Goal: Task Accomplishment & Management: Use online tool/utility

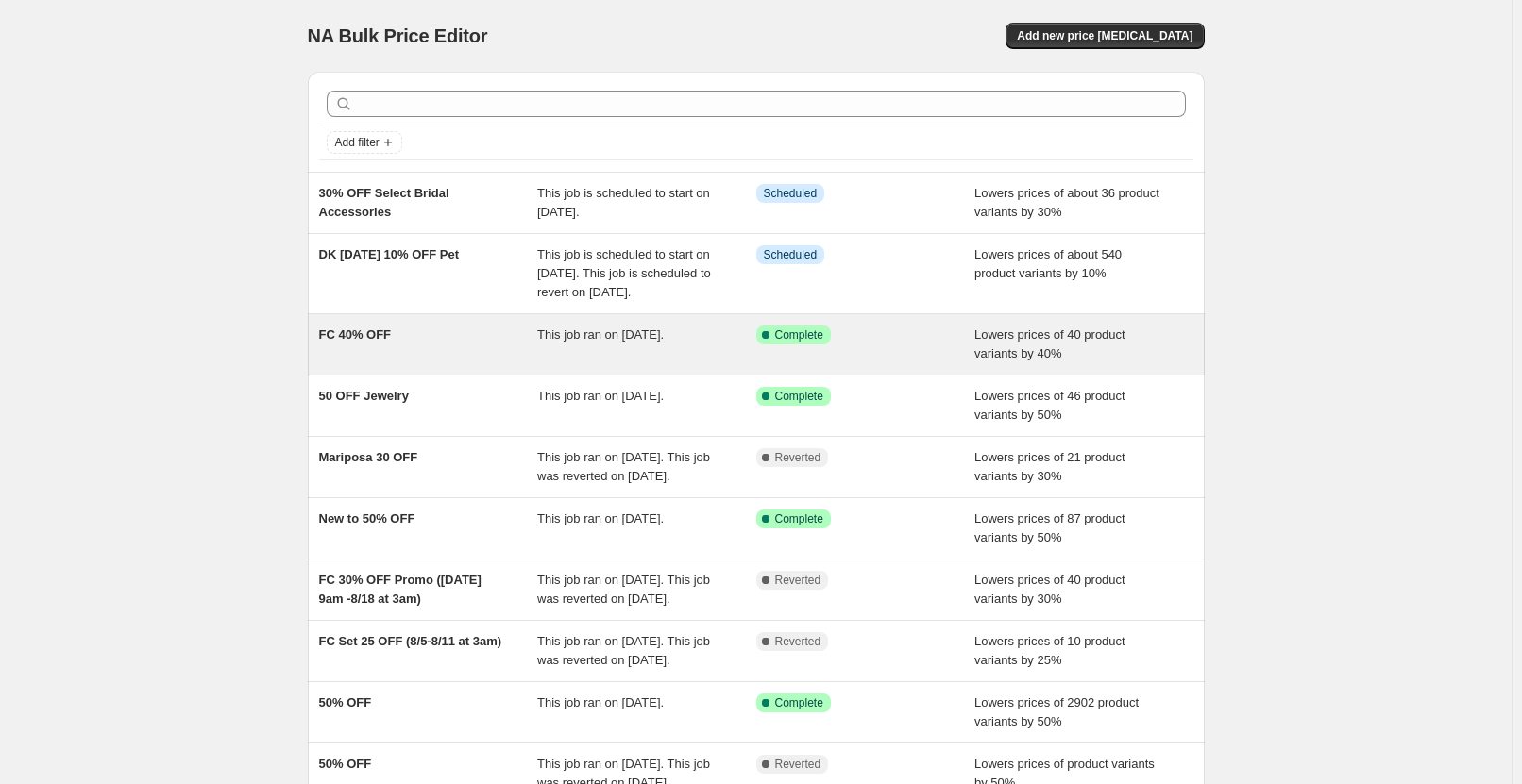
click at [470, 363] on div "FC 40% OFF" at bounding box center [429, 344] width 219 height 38
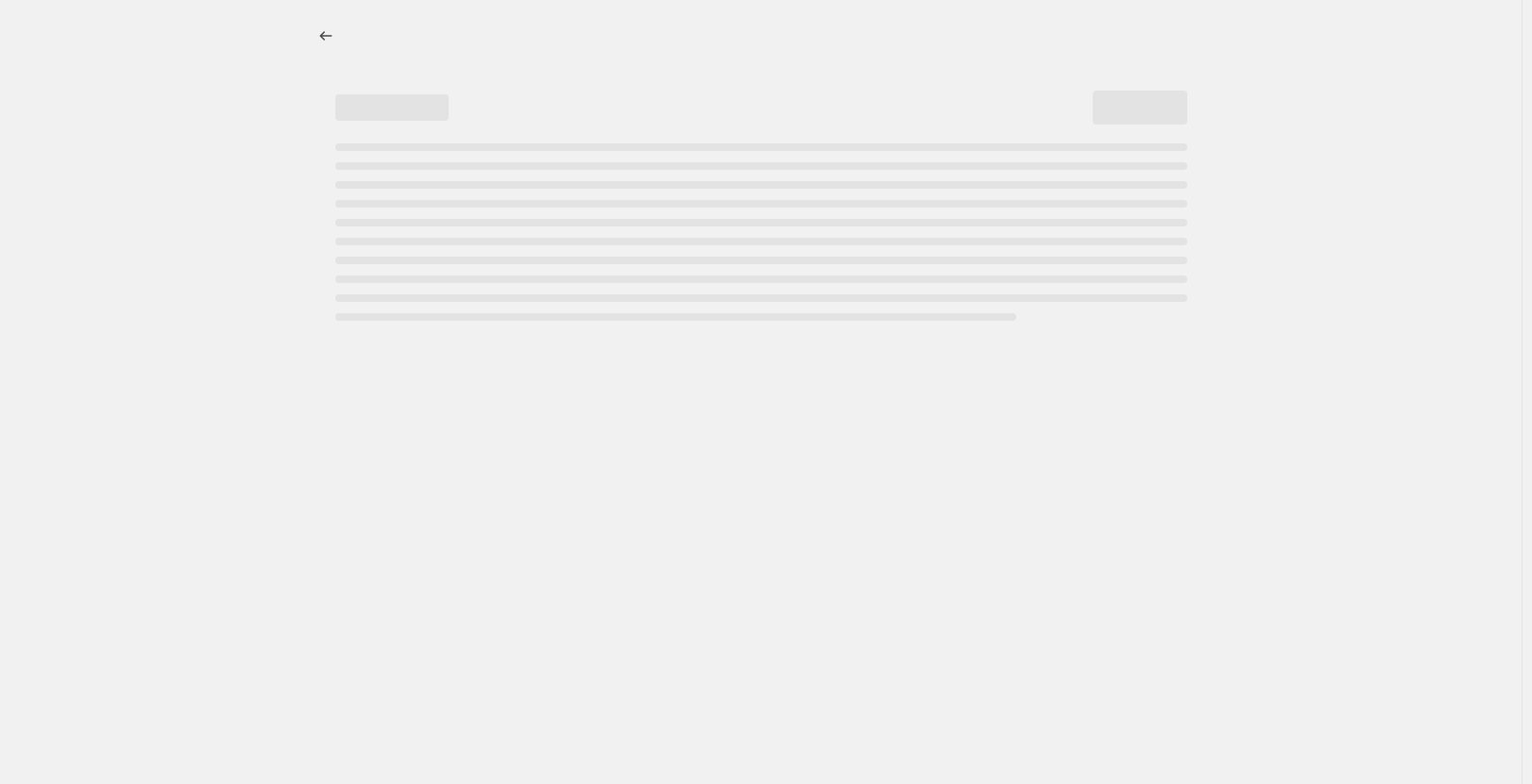
select select "percentage"
select select "not_equal"
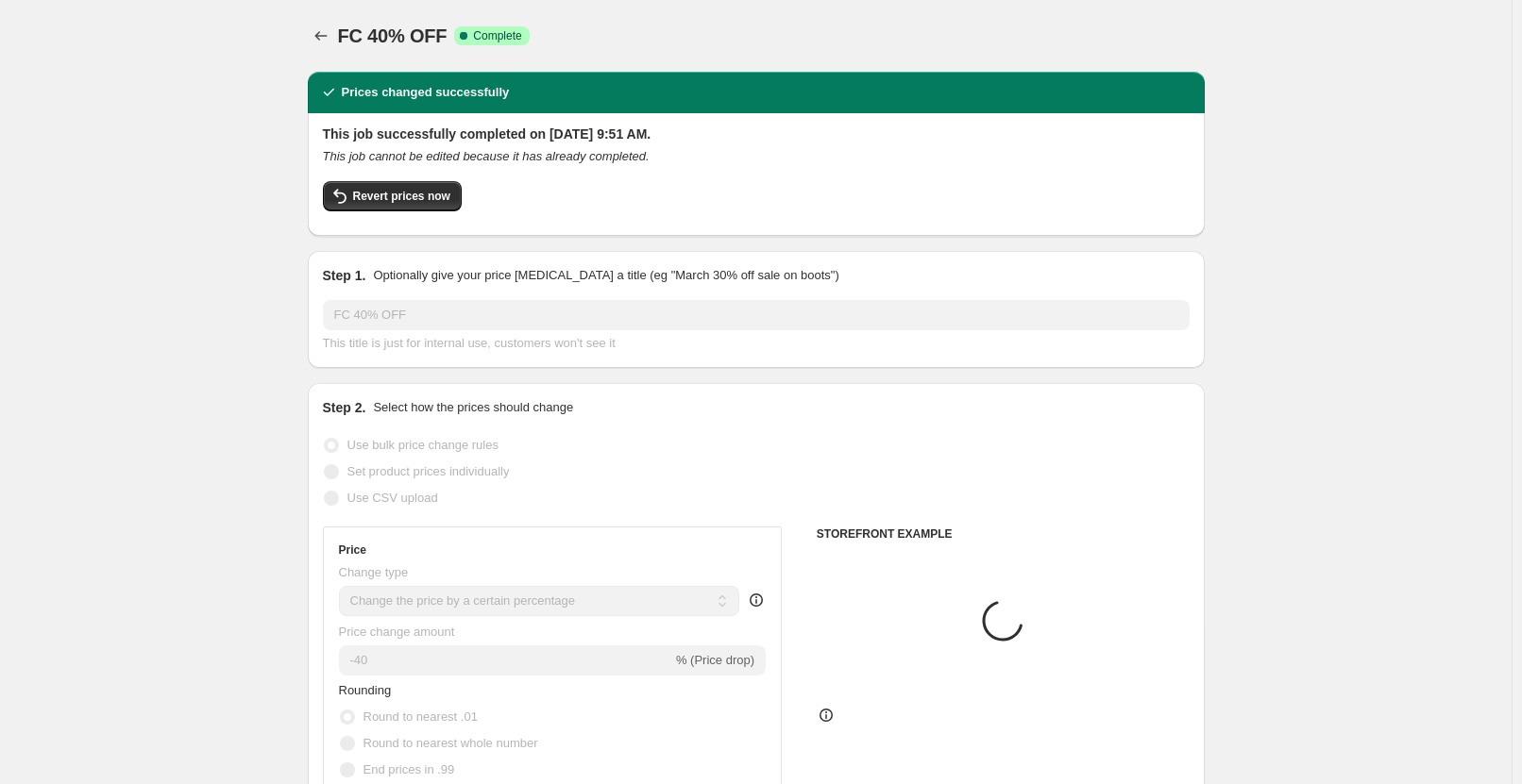
select select "tag"
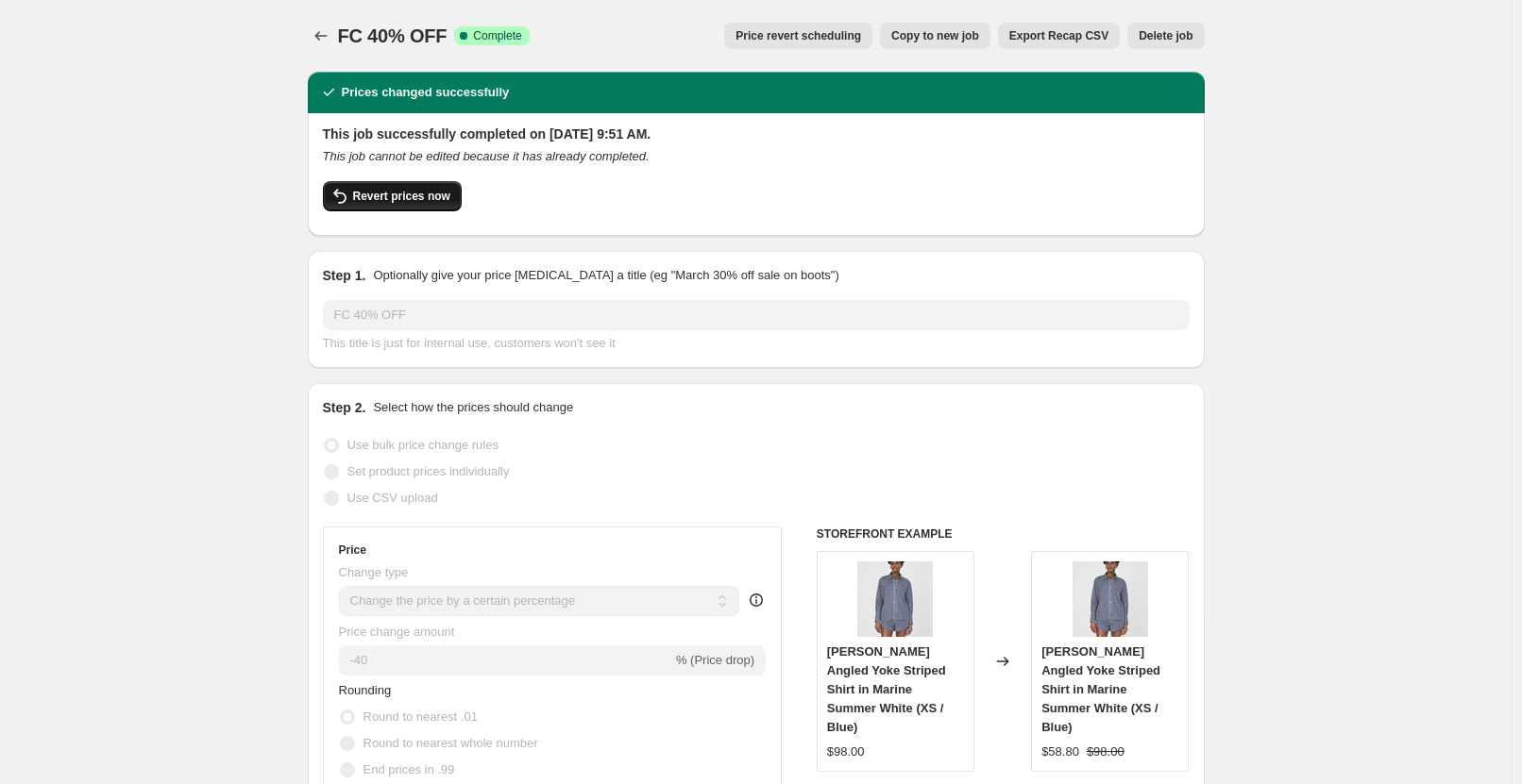
click at [397, 202] on span "Revert prices now" at bounding box center [402, 197] width 97 height 16
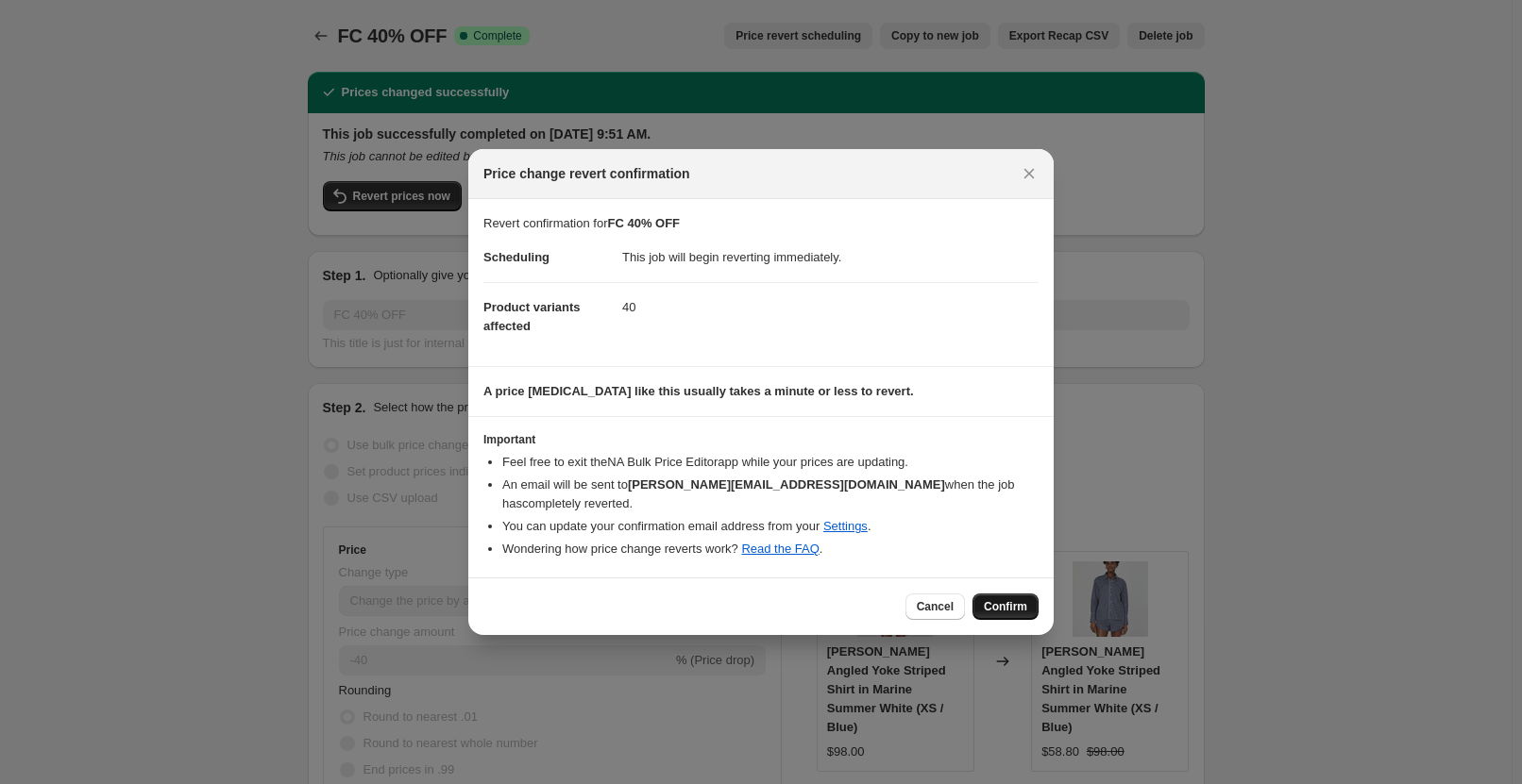
click at [1019, 603] on span "Confirm" at bounding box center [1005, 607] width 44 height 16
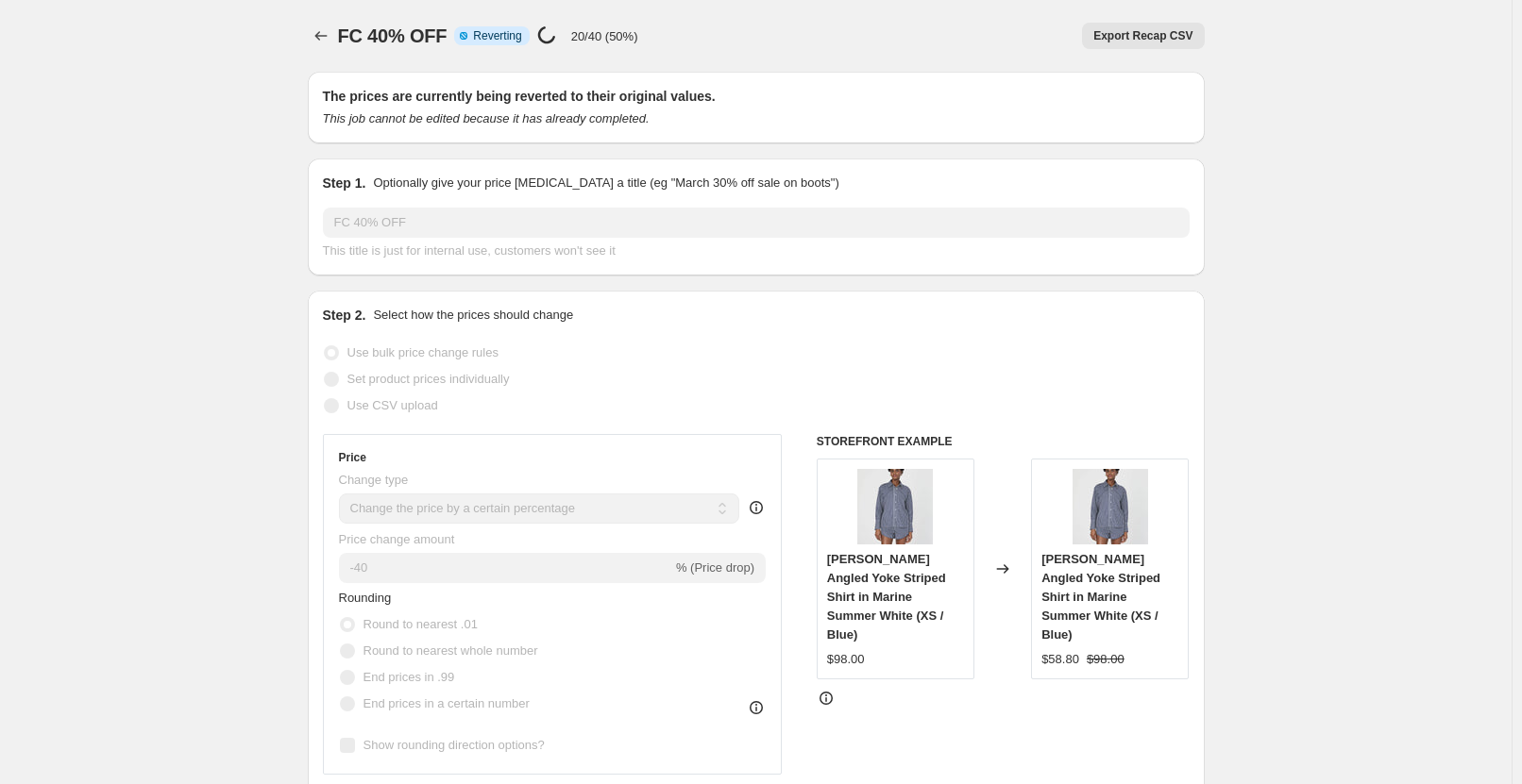
select select "percentage"
select select "tag"
select select "not_equal"
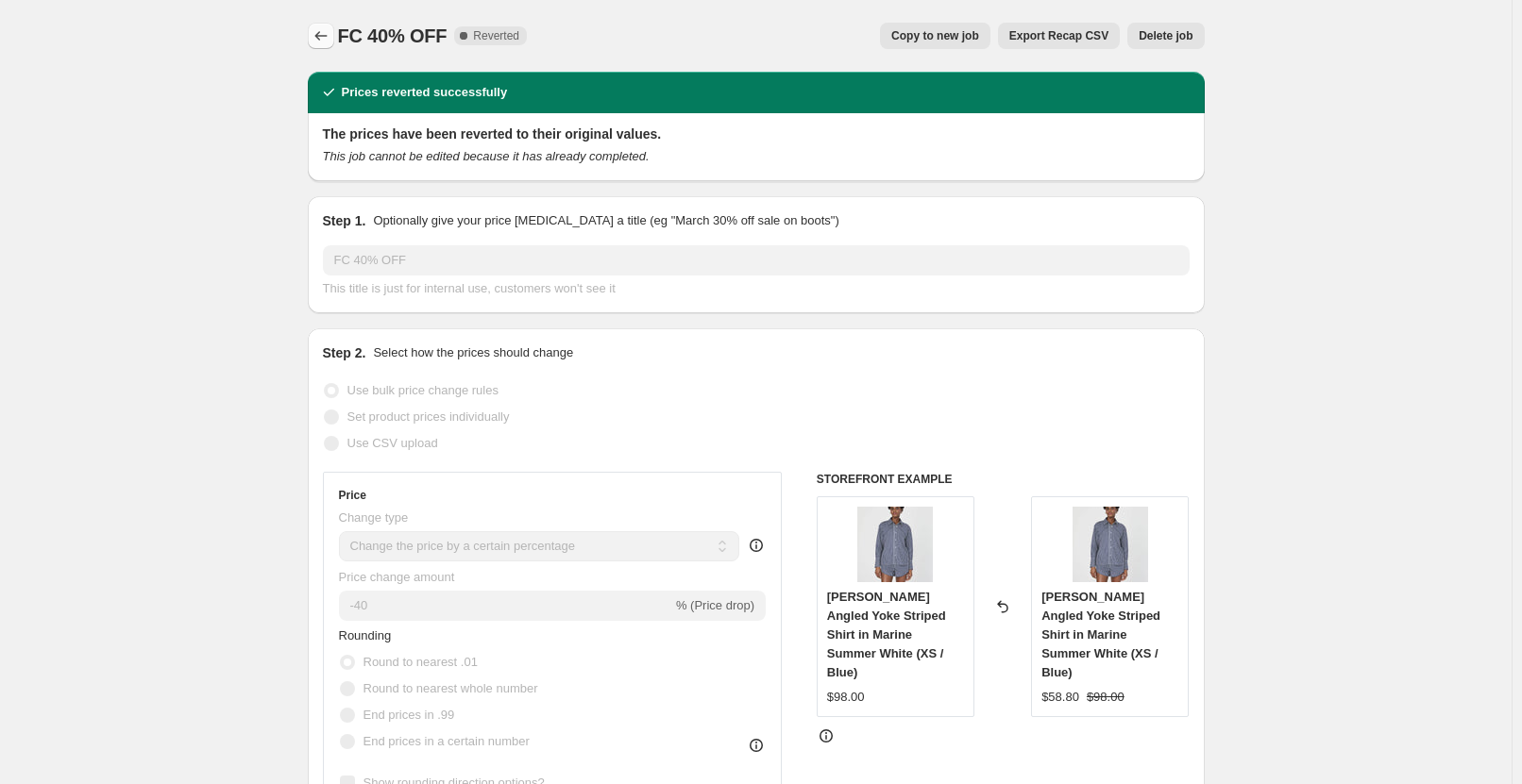
click at [316, 37] on icon "Price change jobs" at bounding box center [320, 35] width 18 height 18
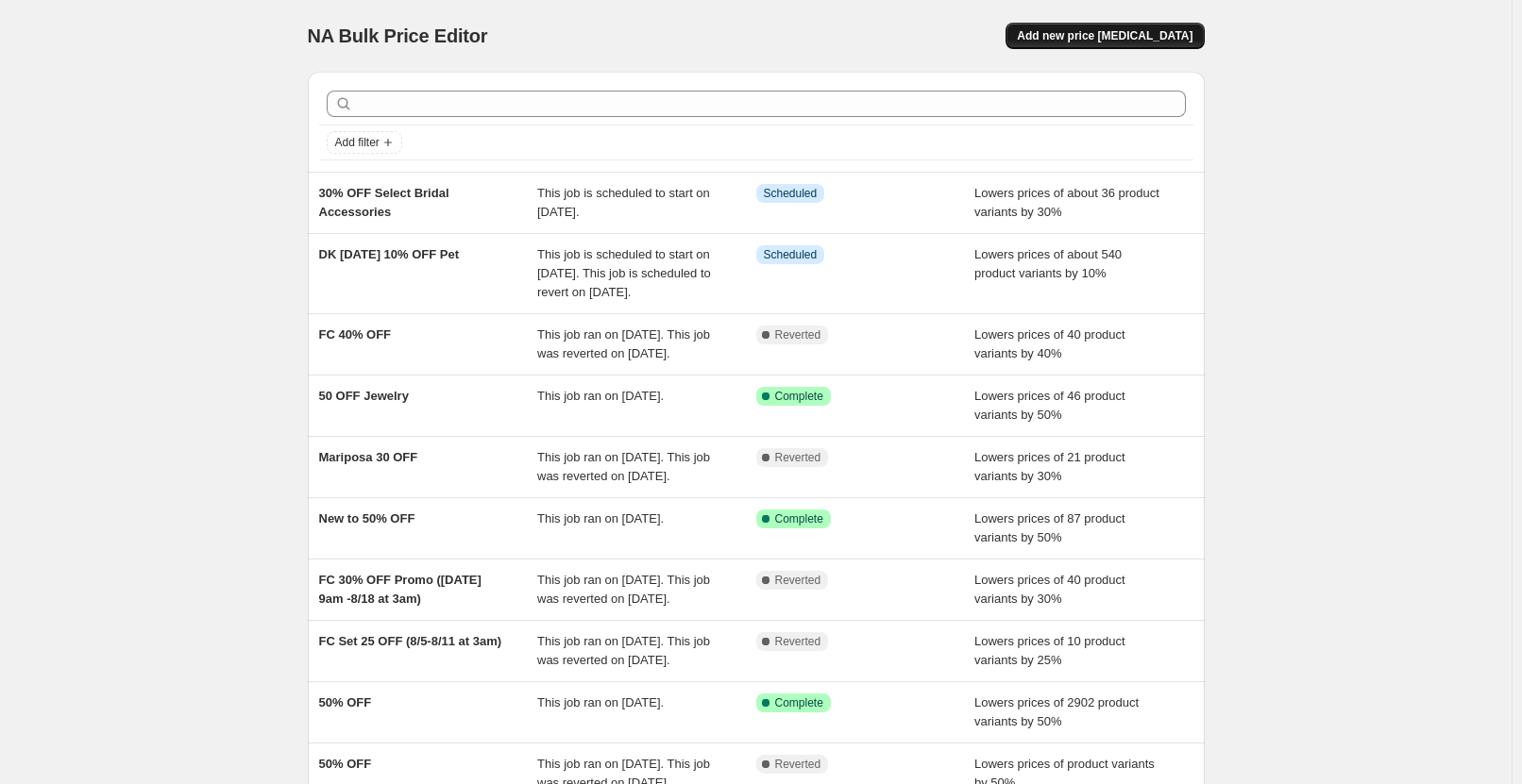
click at [1134, 27] on button "Add new price [MEDICAL_DATA]" at bounding box center [1105, 35] width 198 height 26
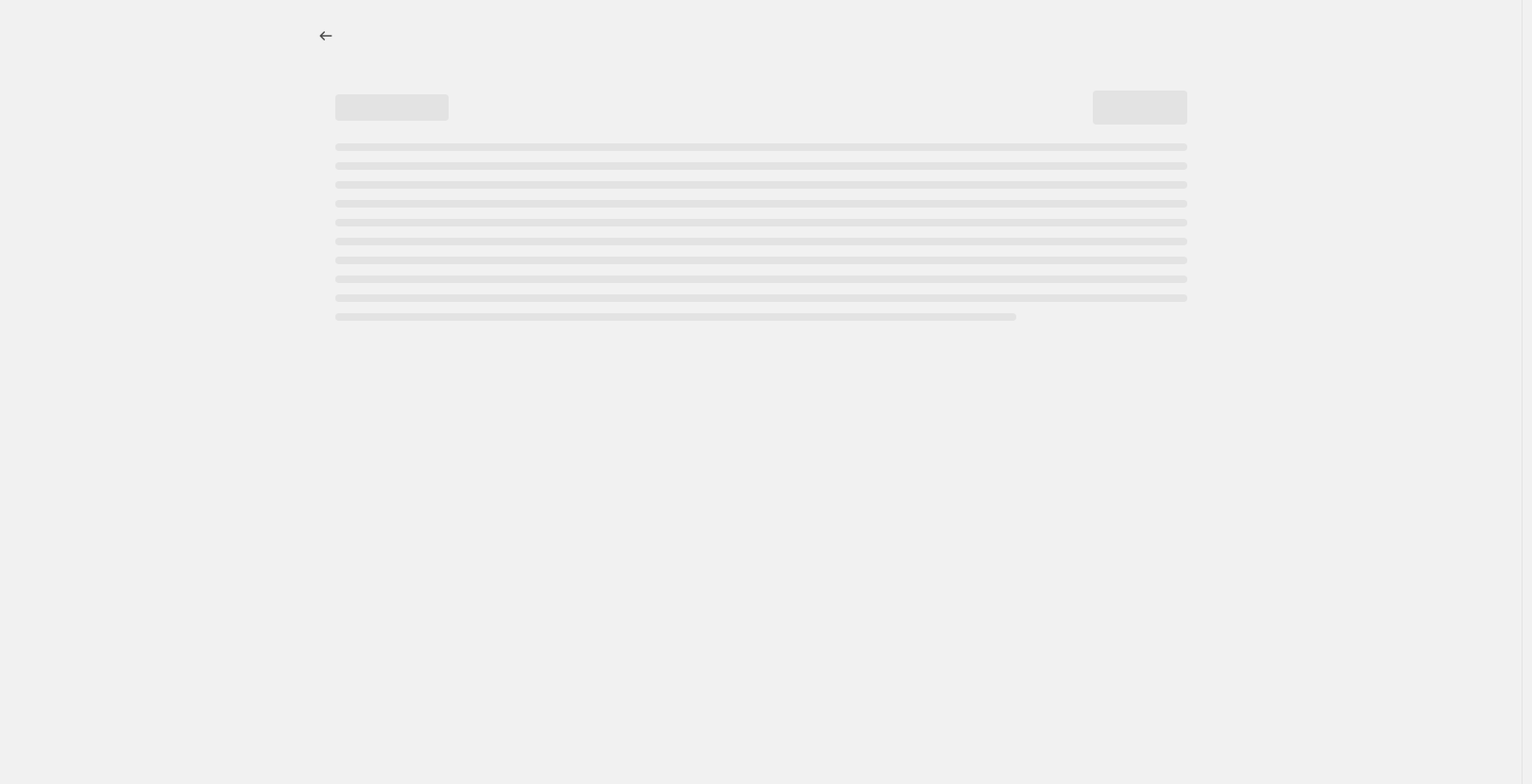
select select "percentage"
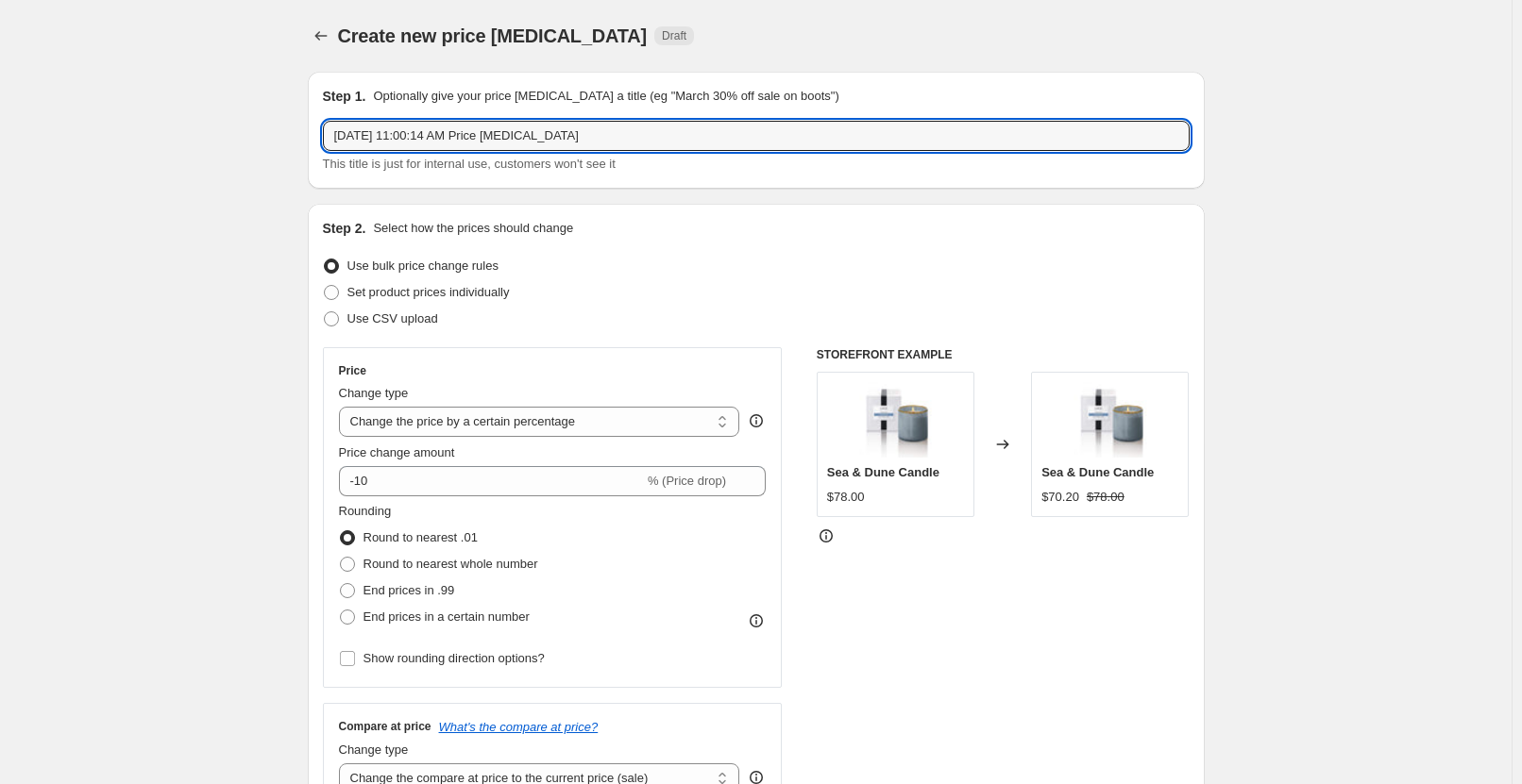
drag, startPoint x: 604, startPoint y: 132, endPoint x: 88, endPoint y: 146, distance: 516.2
type input "FC at 50% oFF"
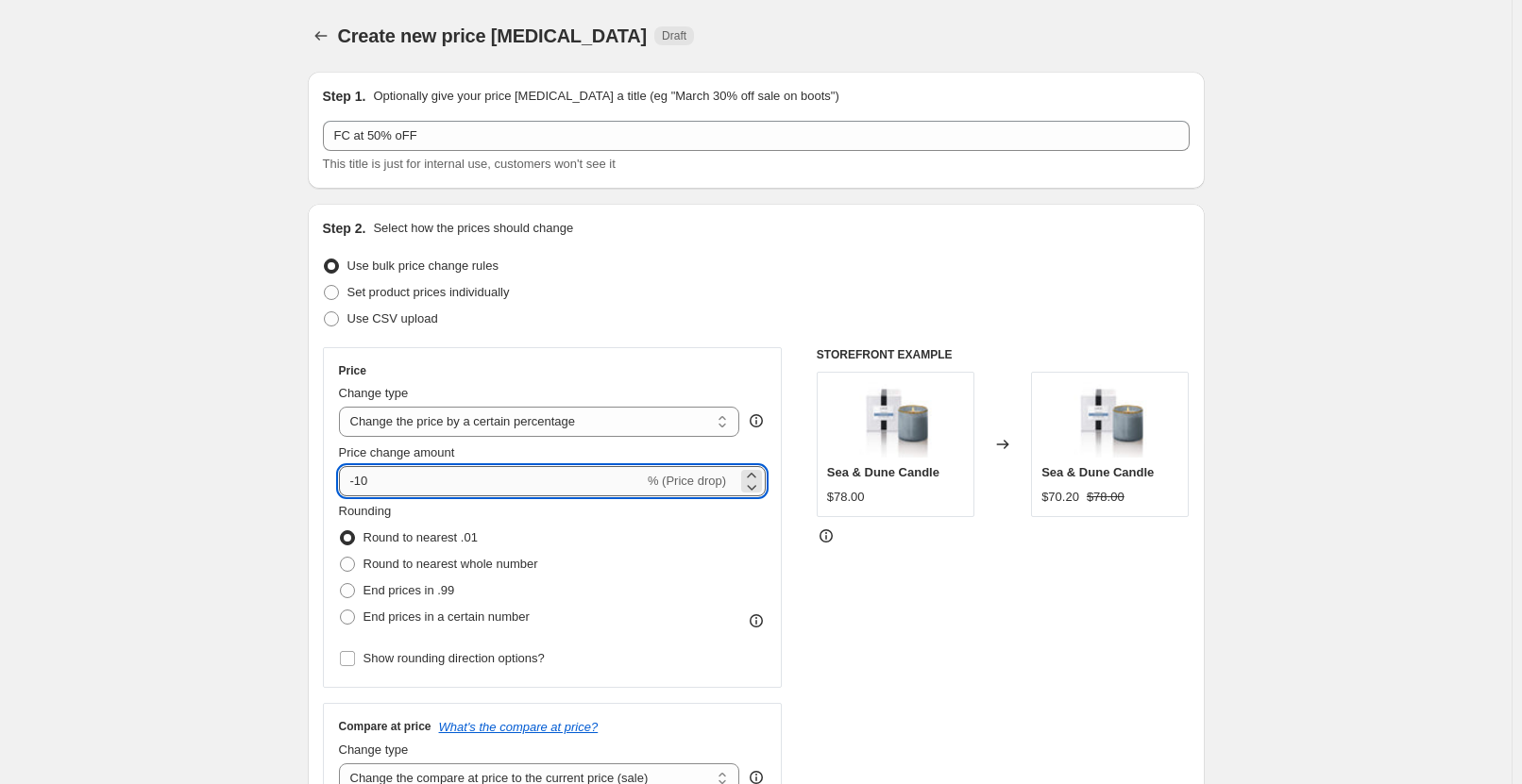
click at [361, 487] on input "-10" at bounding box center [491, 480] width 305 height 30
type input "-50"
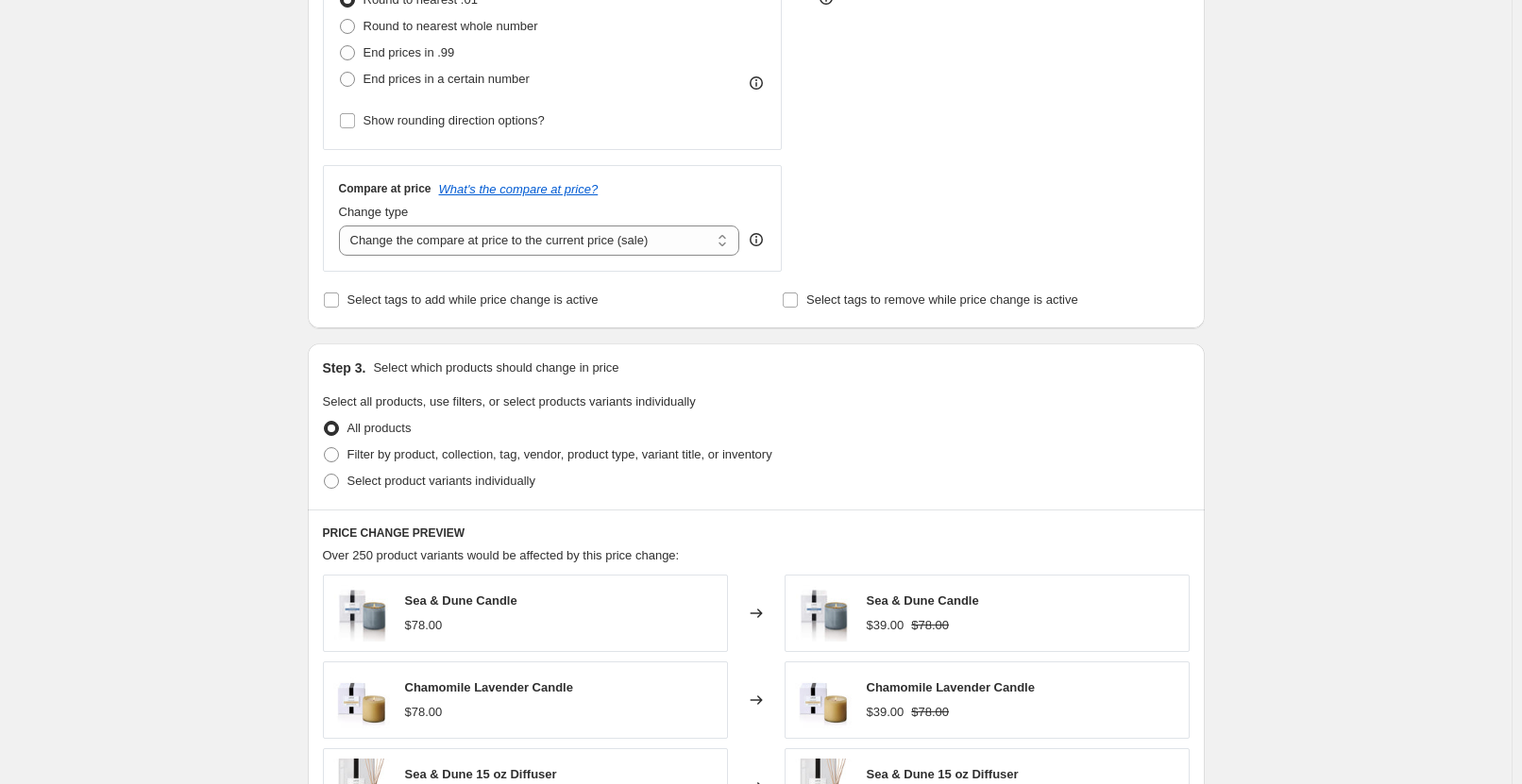
scroll to position [567, 0]
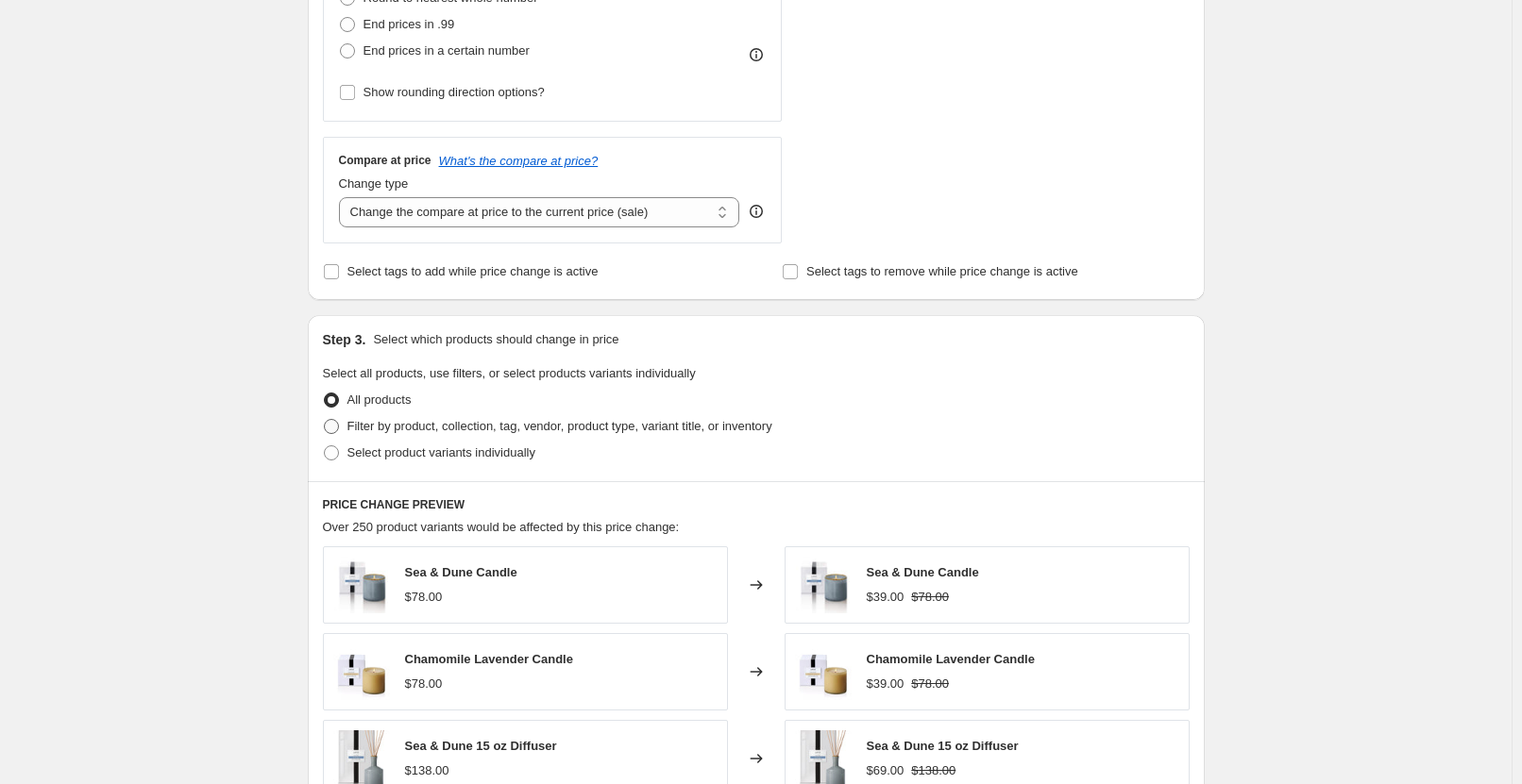
click at [335, 427] on span at bounding box center [332, 427] width 16 height 16
click at [325, 420] on input "Filter by product, collection, tag, vendor, product type, variant title, or inv…" at bounding box center [324, 419] width 1 height 1
radio input "true"
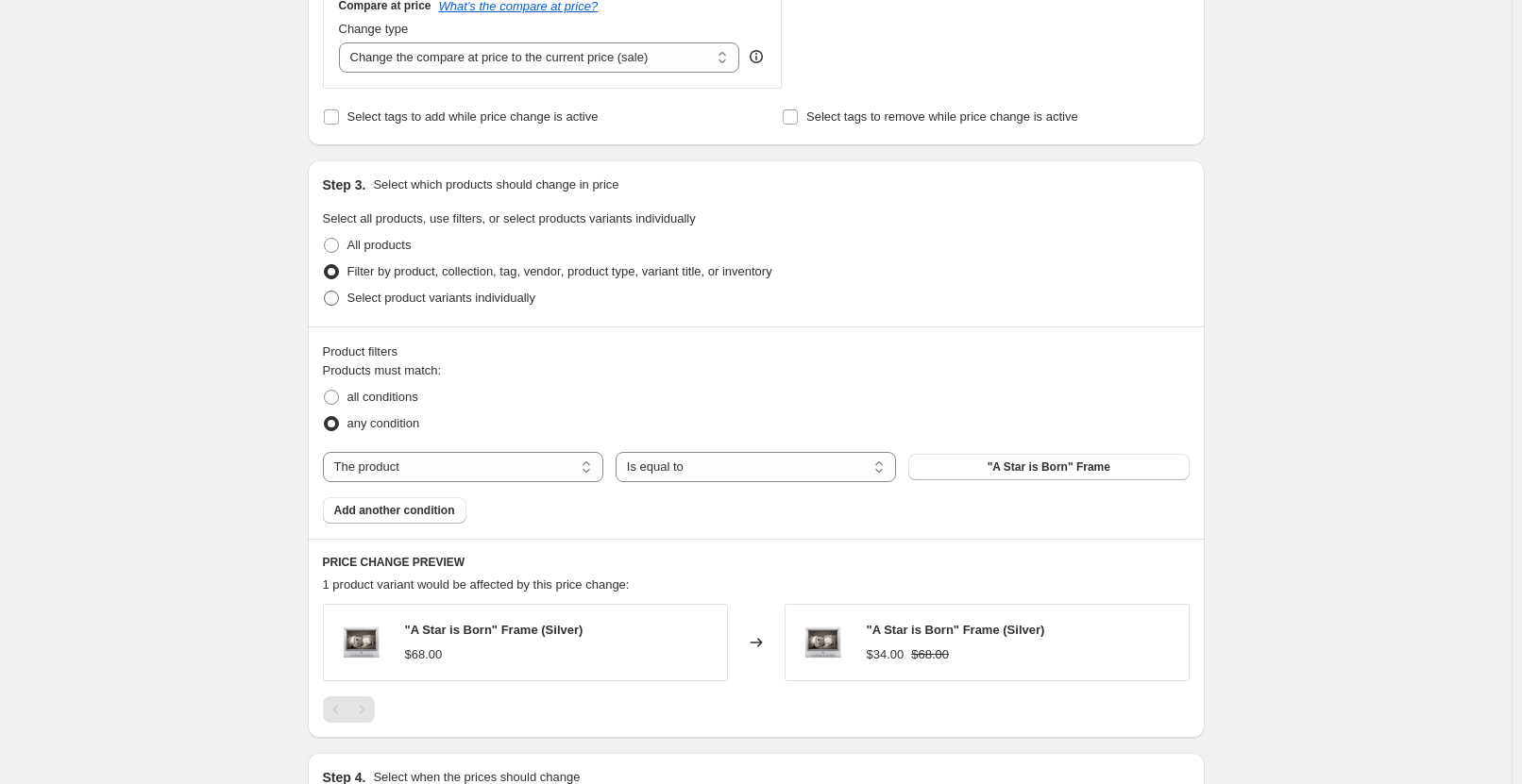
scroll to position [755, 0]
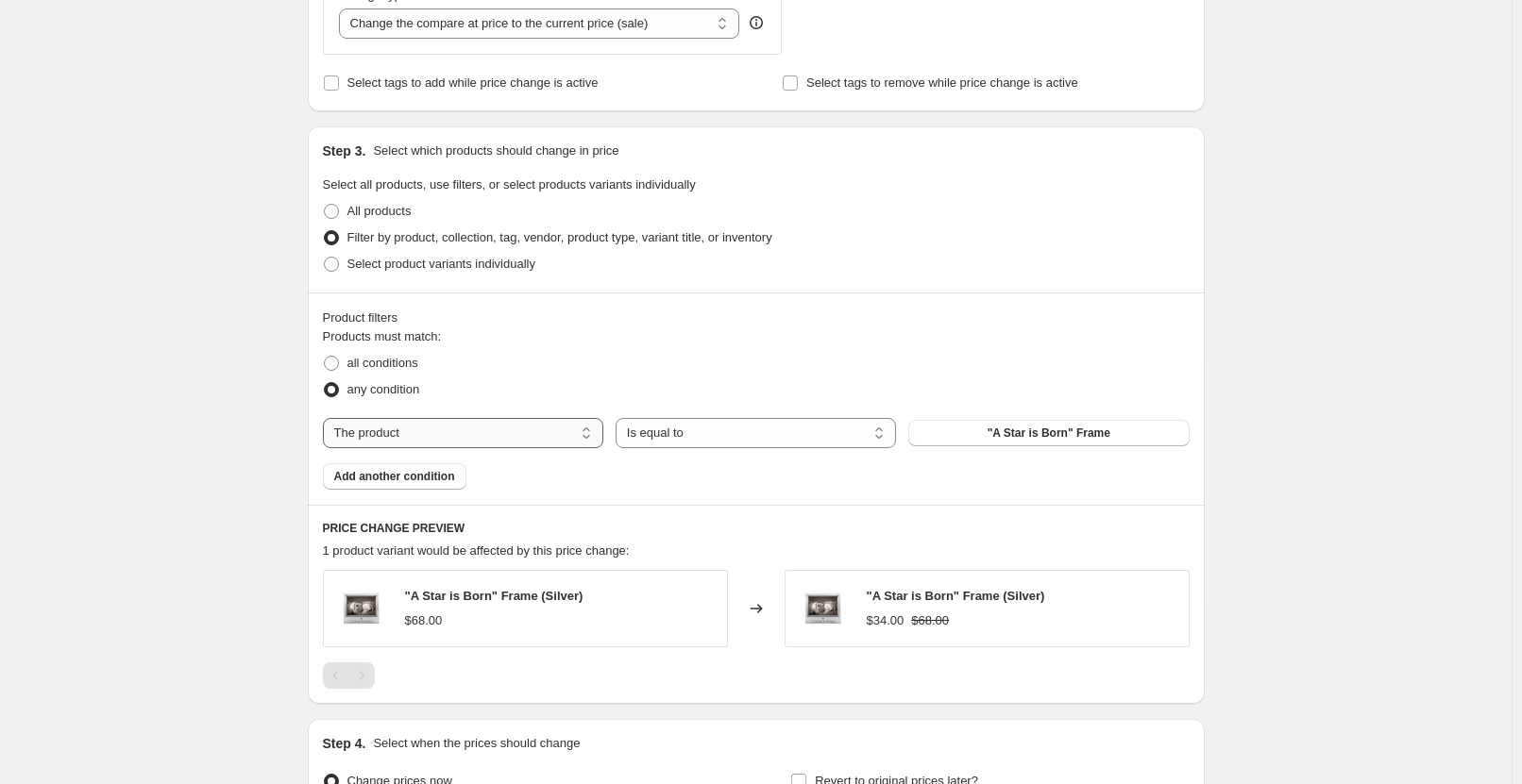
click at [549, 436] on select "The product The product's collection The product's tag The product's vendor The…" at bounding box center [463, 433] width 281 height 30
select select "tag"
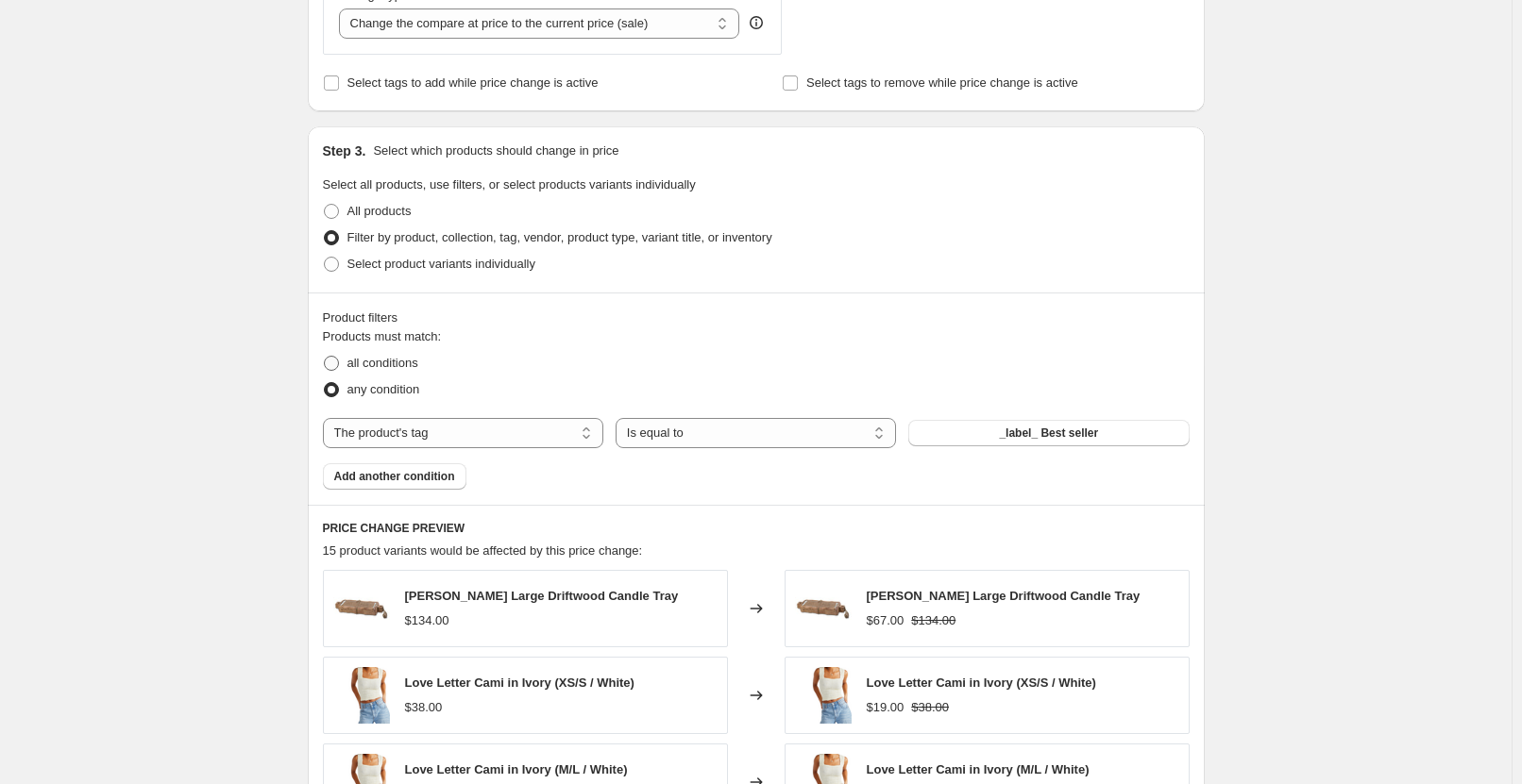
click at [335, 364] on span at bounding box center [332, 364] width 16 height 16
click at [325, 357] on input "all conditions" at bounding box center [324, 356] width 1 height 1
radio input "true"
click at [1040, 441] on button "_label_ Best seller" at bounding box center [1048, 433] width 281 height 26
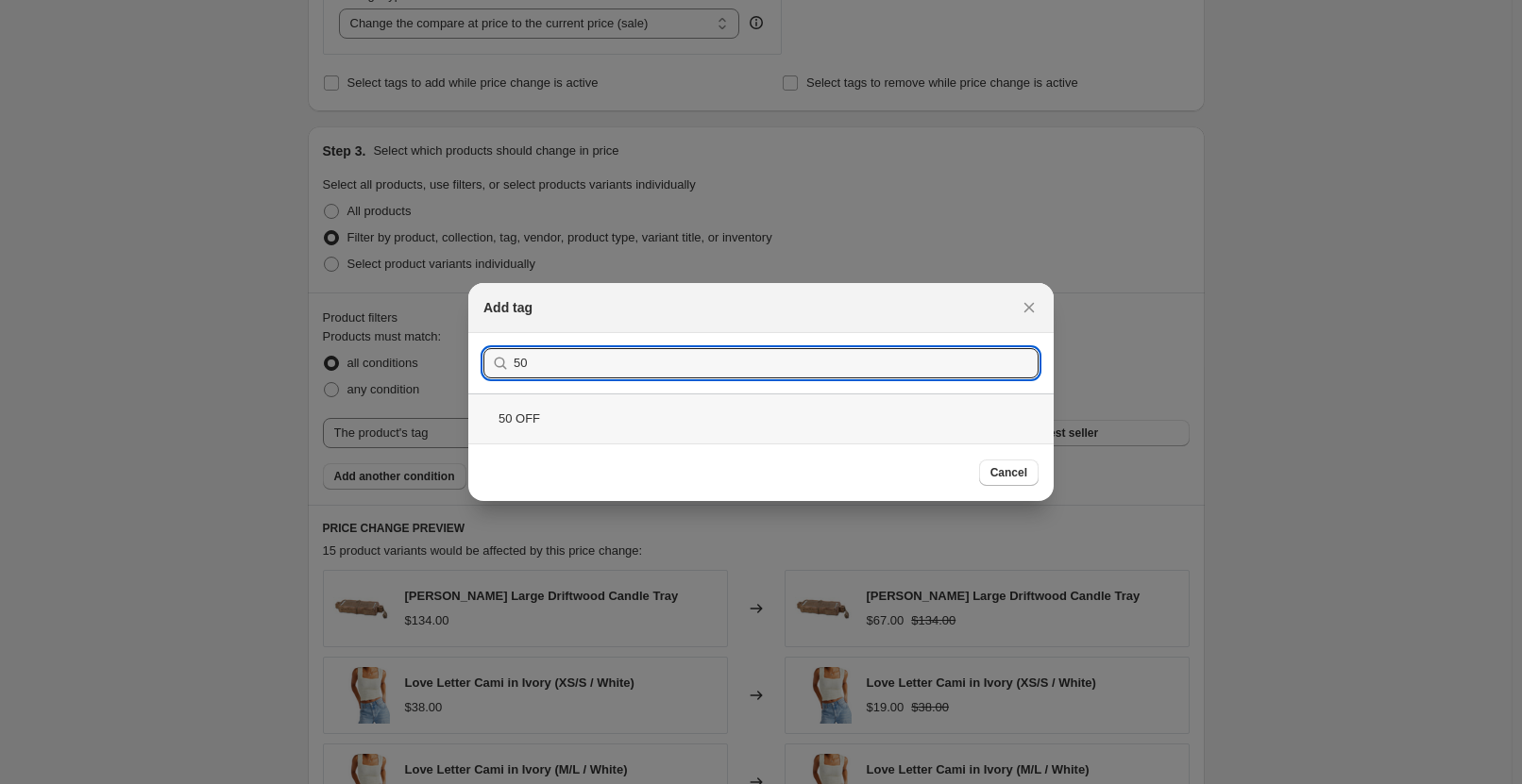
type input "50"
click at [788, 418] on div "50 OFF" at bounding box center [760, 419] width 585 height 50
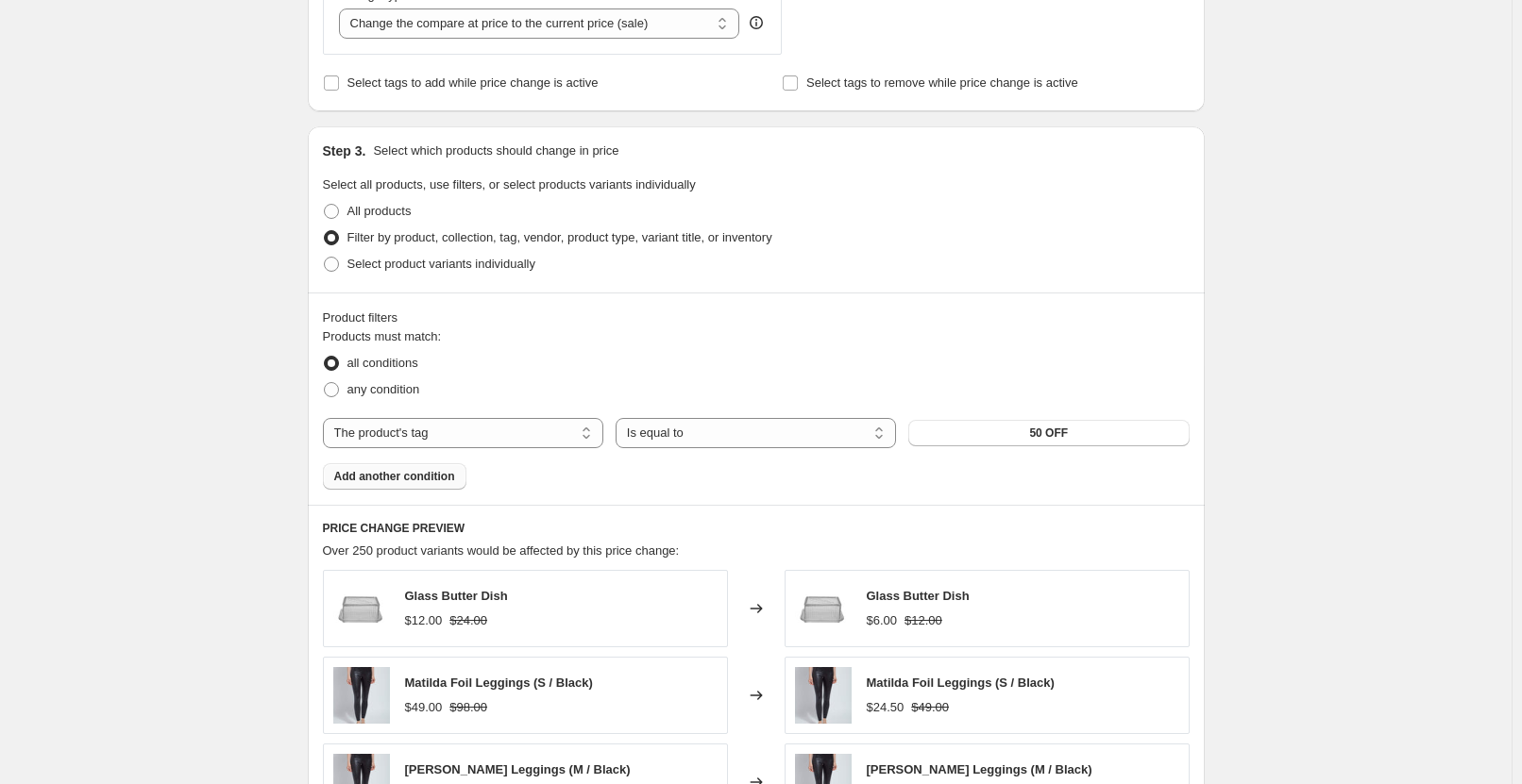
click at [373, 483] on span "Add another condition" at bounding box center [394, 476] width 120 height 16
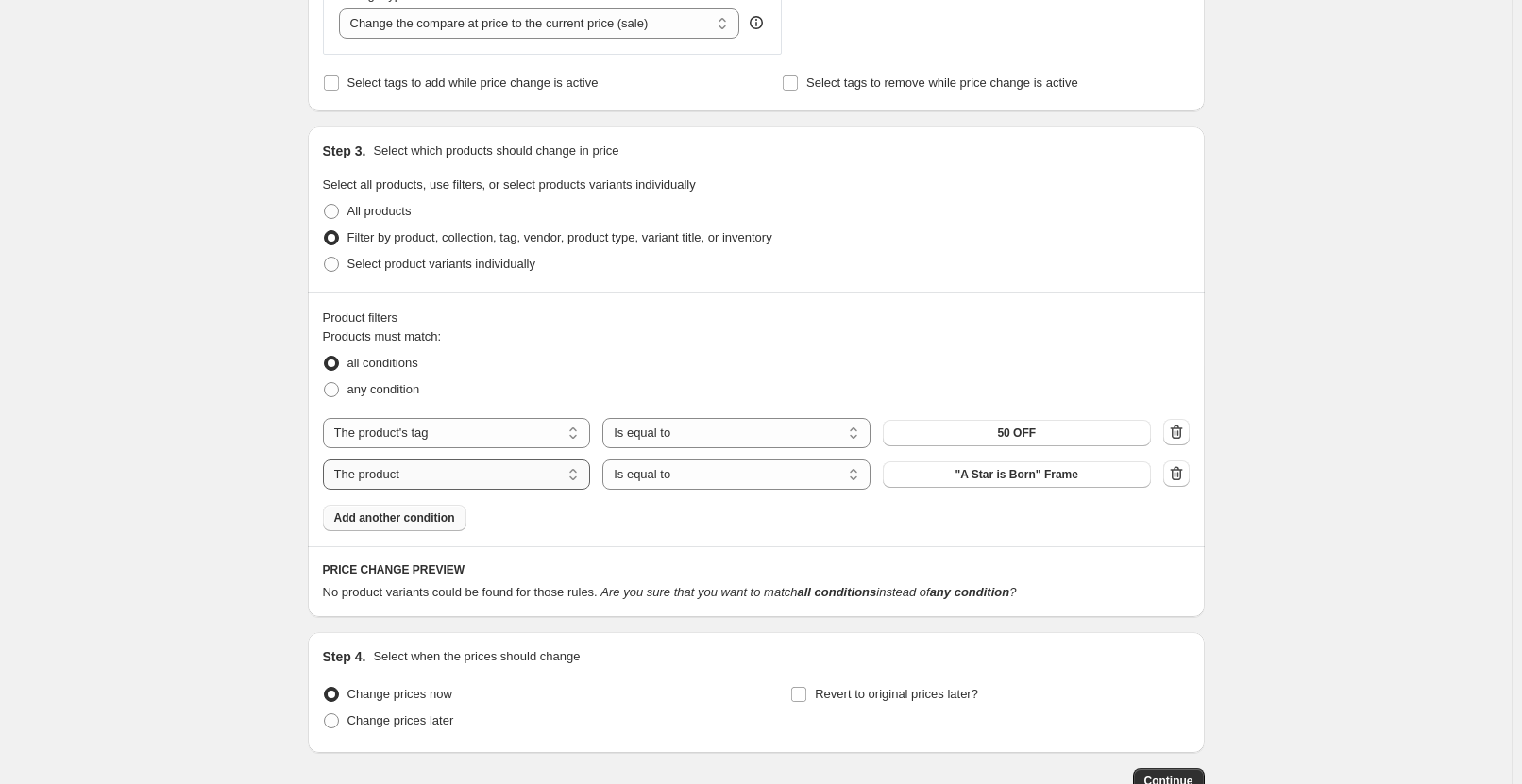
click at [484, 474] on select "The product The product's collection The product's tag The product's vendor The…" at bounding box center [457, 474] width 268 height 30
select select "tag"
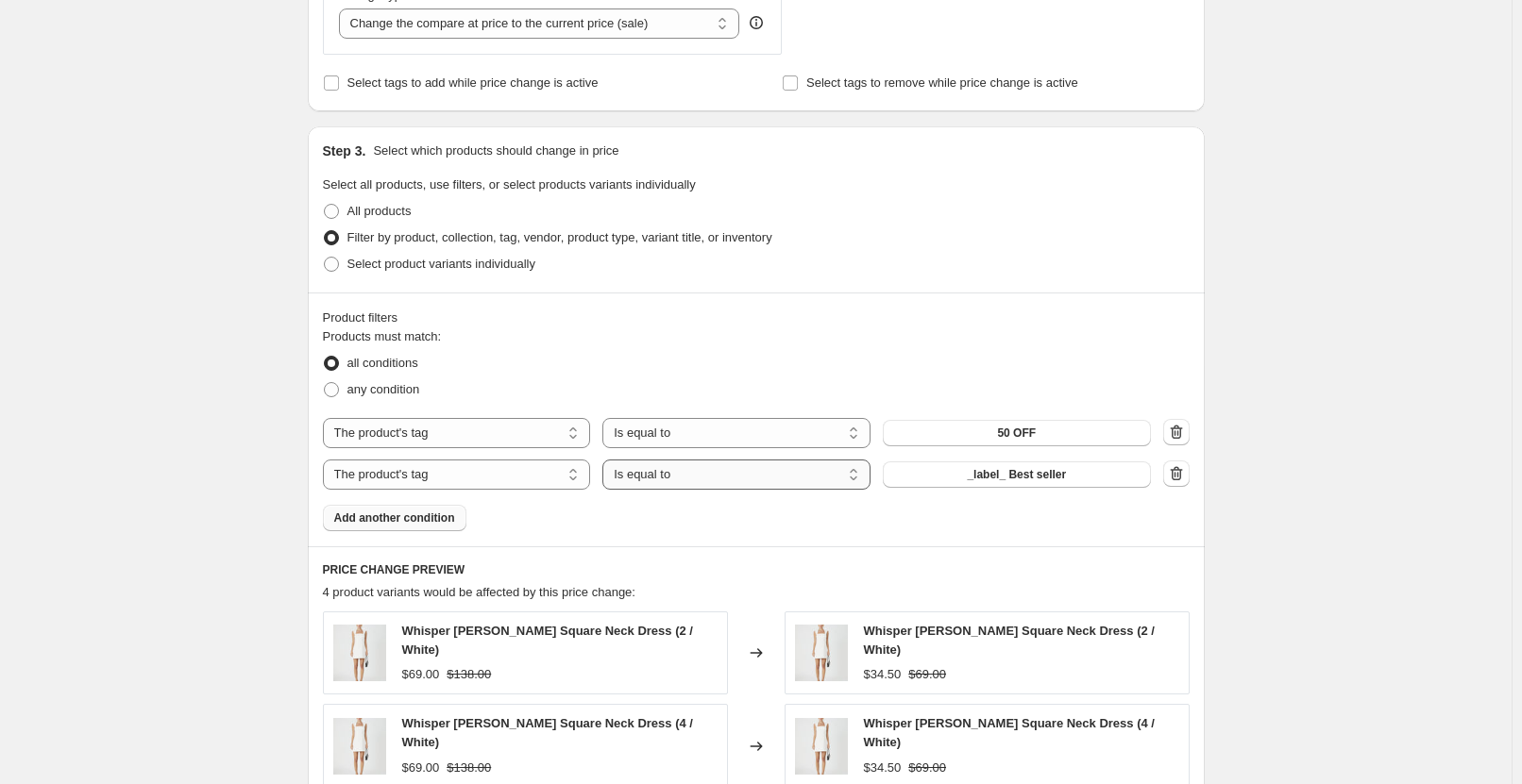
click at [674, 474] on select "Is equal to Is not equal to" at bounding box center [737, 474] width 268 height 30
select select "not_equal"
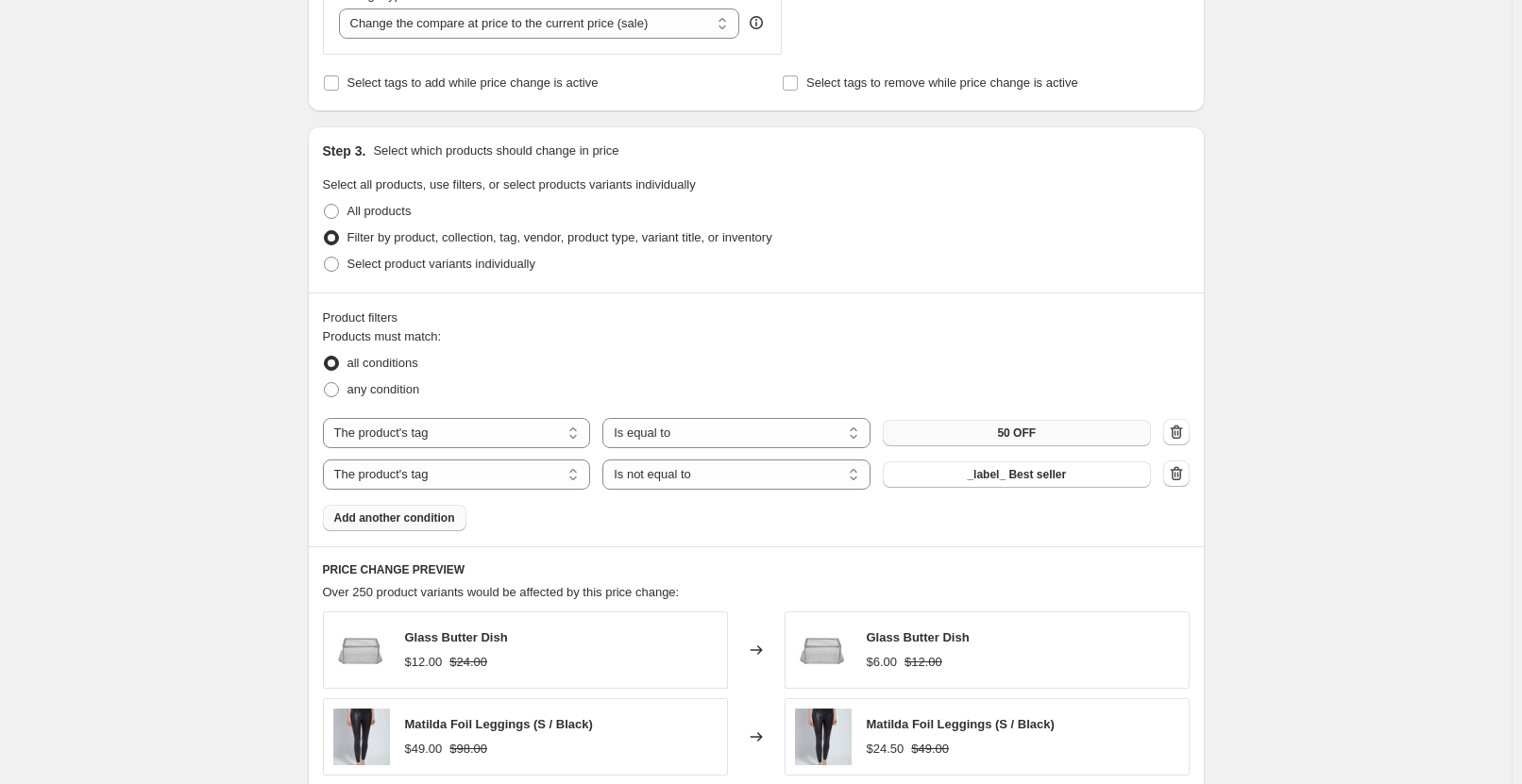
click at [1055, 437] on button "50 OFF" at bounding box center [1016, 433] width 268 height 26
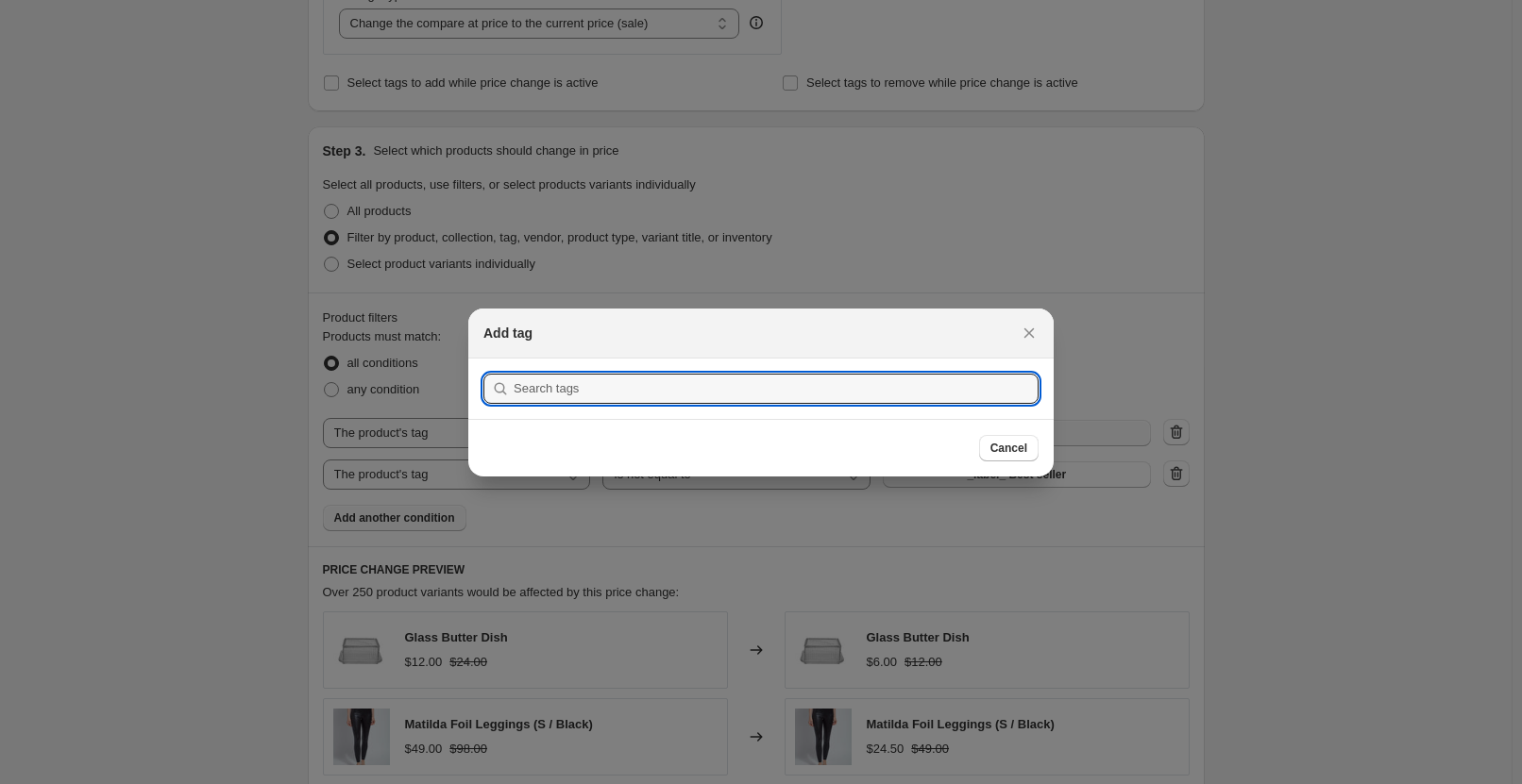
scroll to position [0, 0]
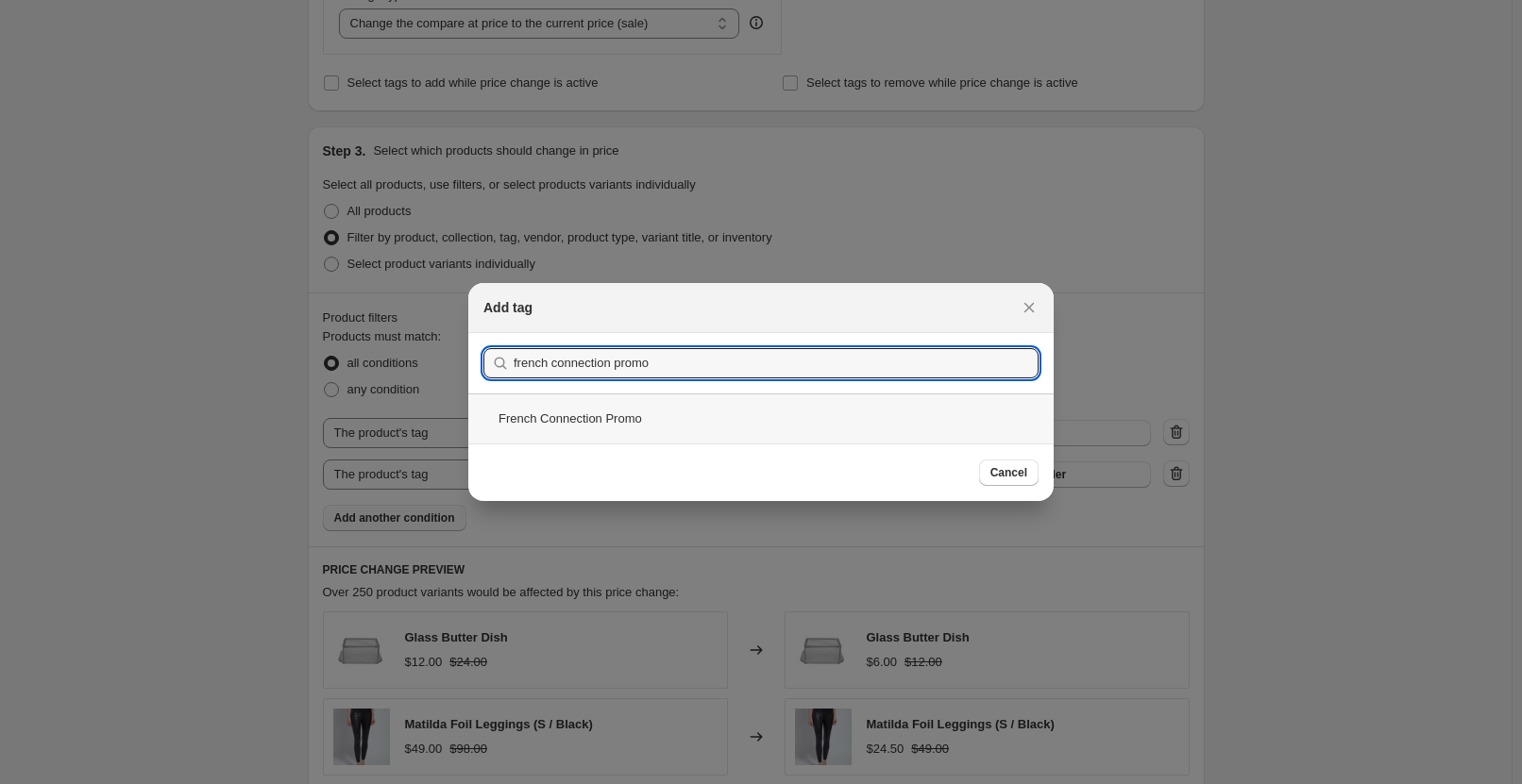
type input "french connection promo"
click at [740, 413] on div "French Connection Promo" at bounding box center [760, 419] width 585 height 50
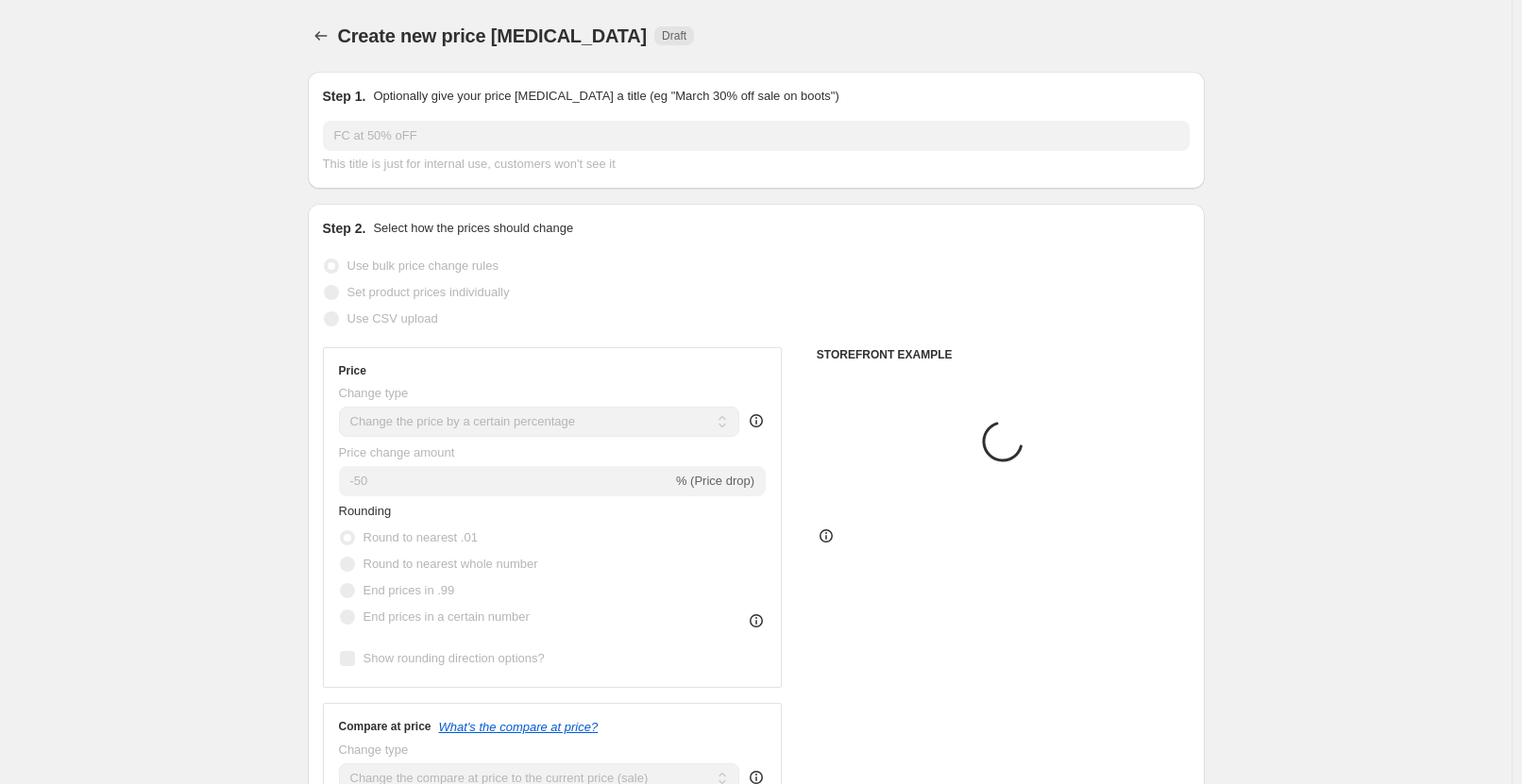
scroll to position [755, 0]
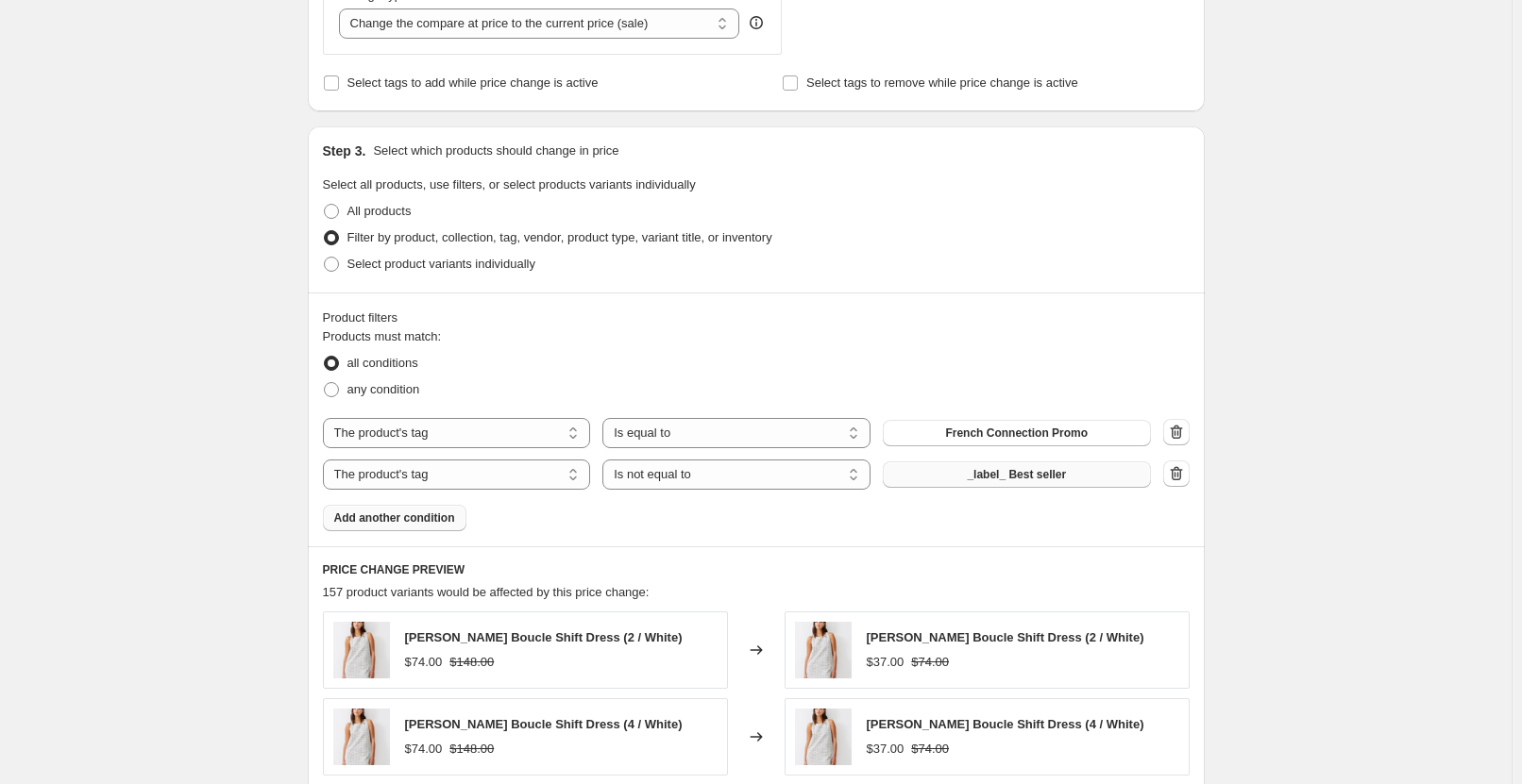
click at [1083, 479] on button "_label_ Best seller" at bounding box center [1016, 474] width 268 height 26
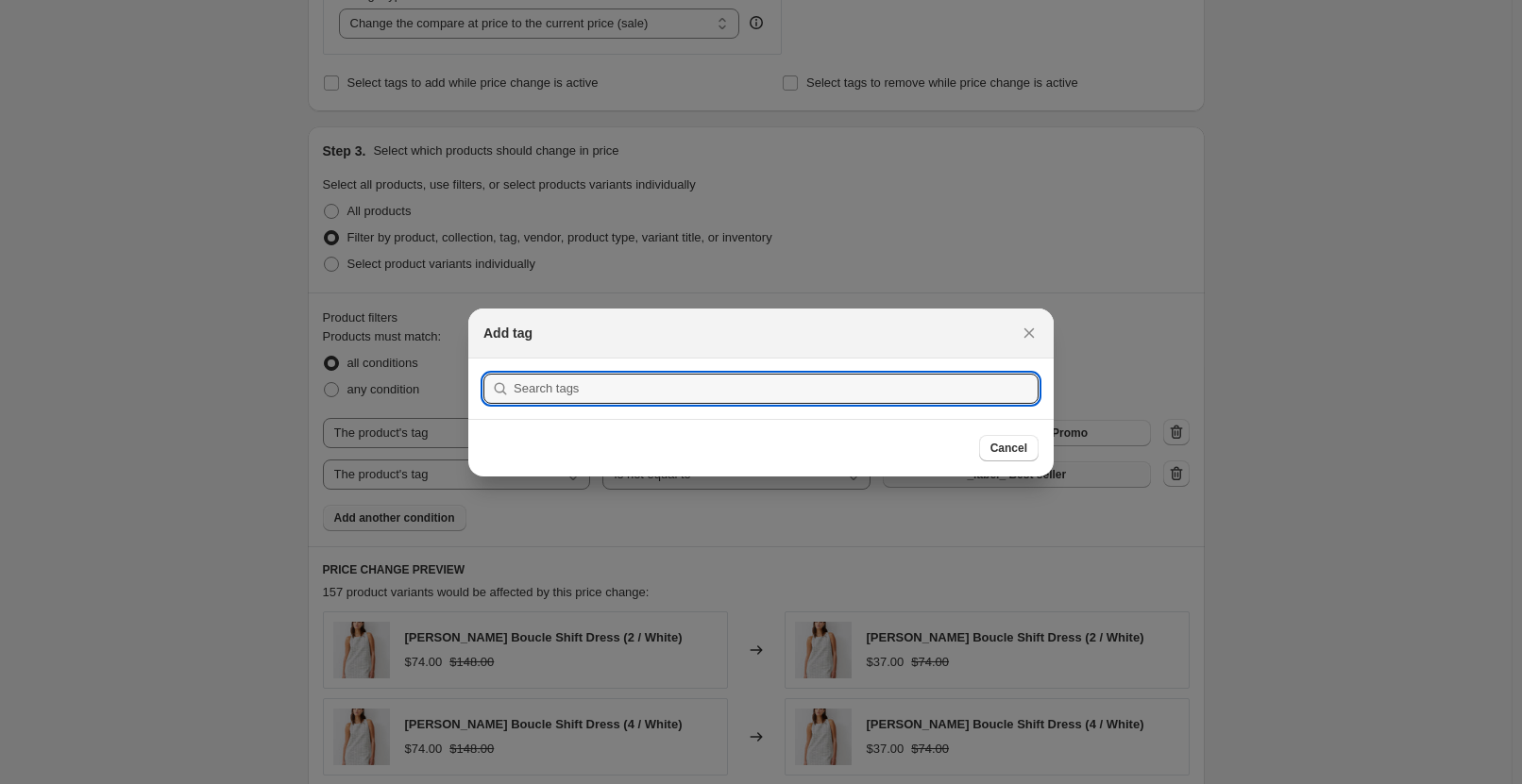
scroll to position [0, 0]
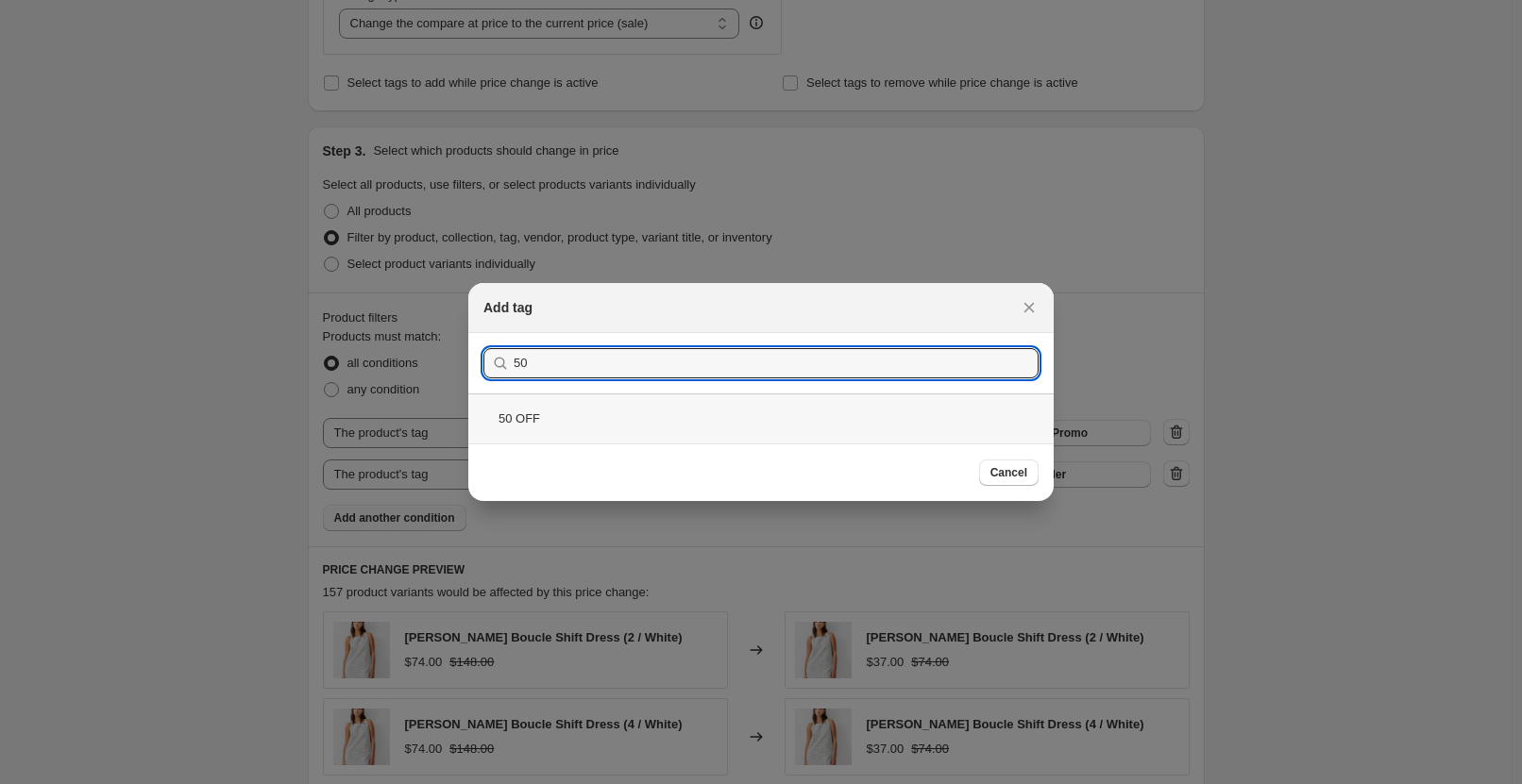
type input "50"
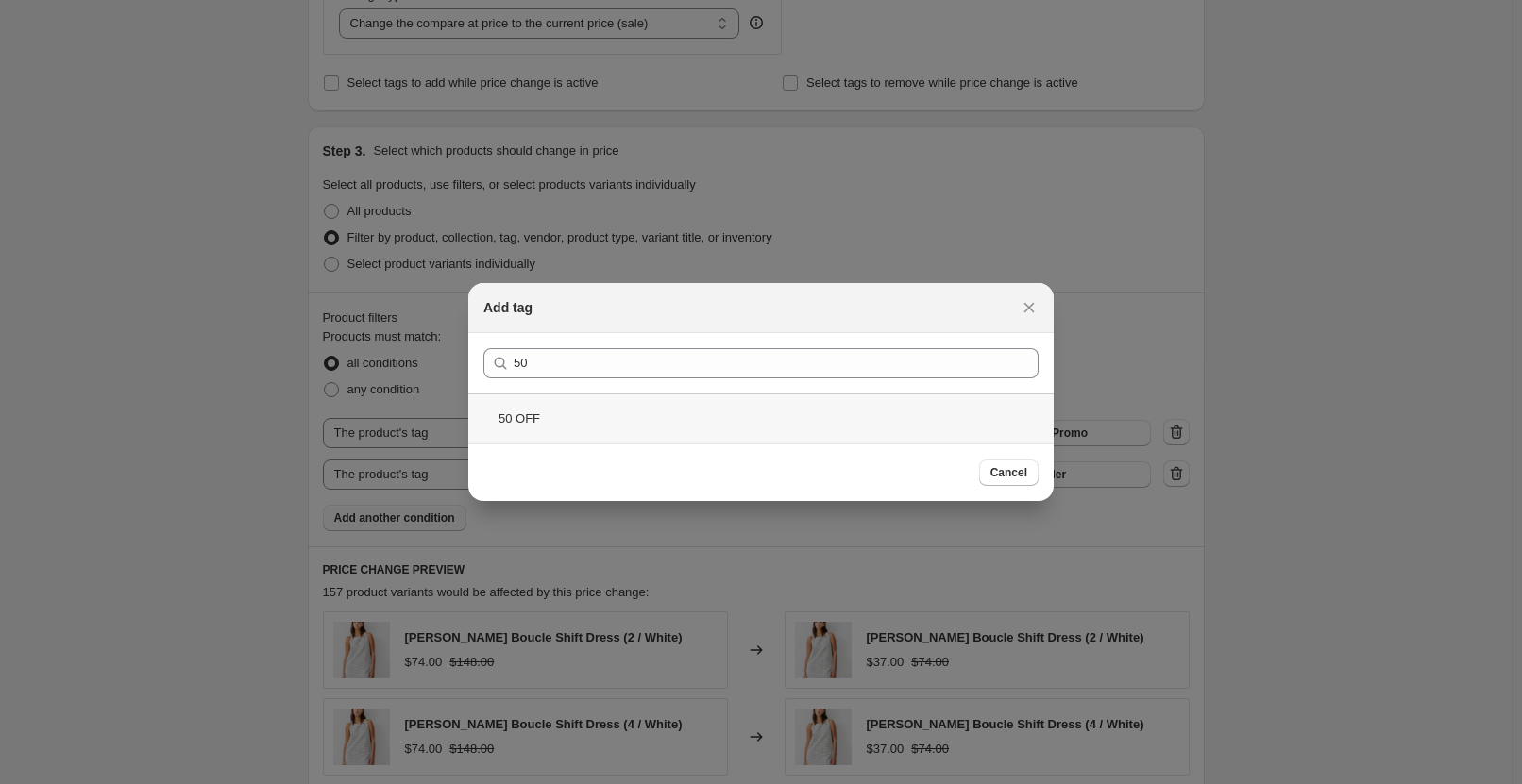
click at [734, 420] on div "50 OFF" at bounding box center [760, 419] width 585 height 50
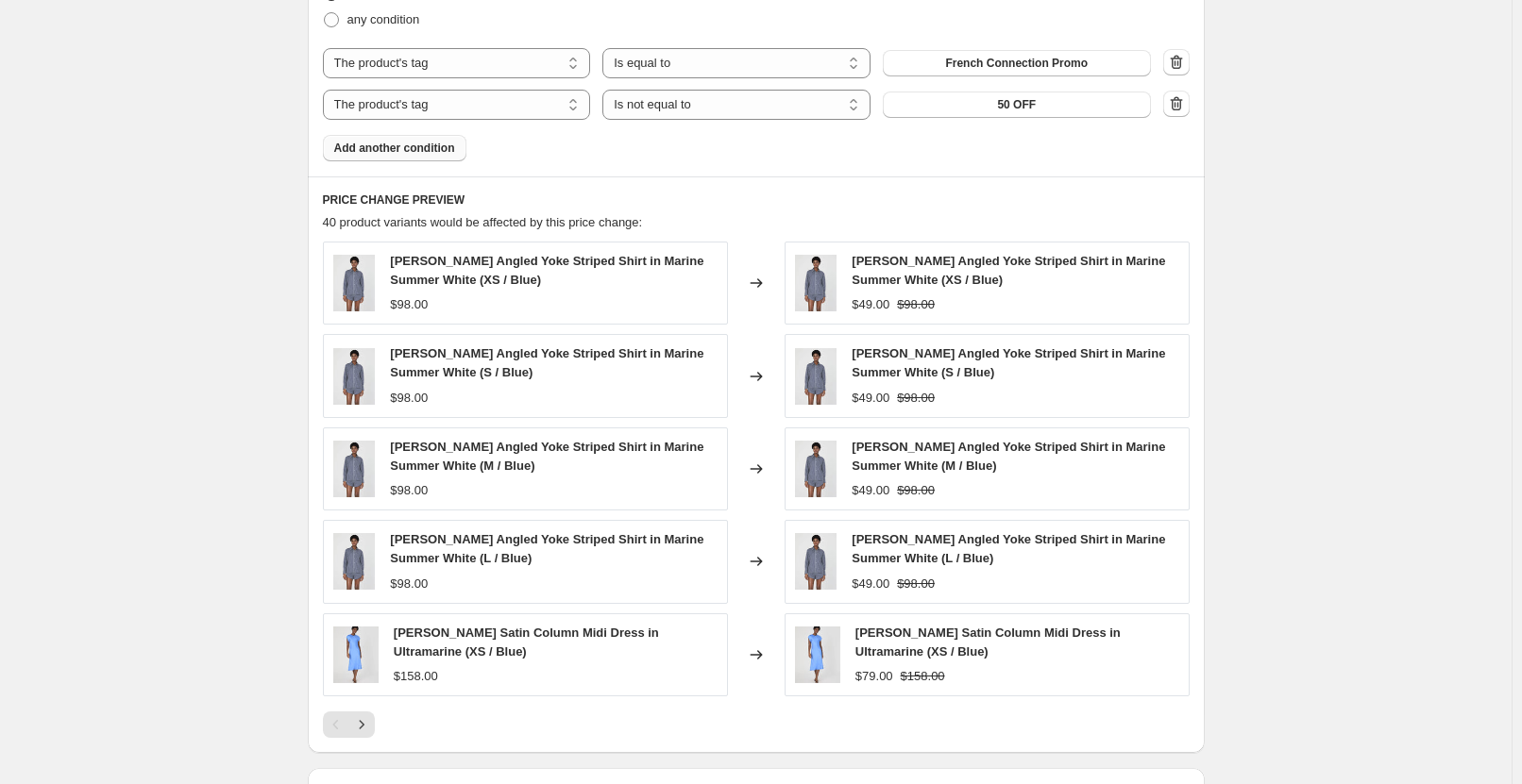
scroll to position [1388, 0]
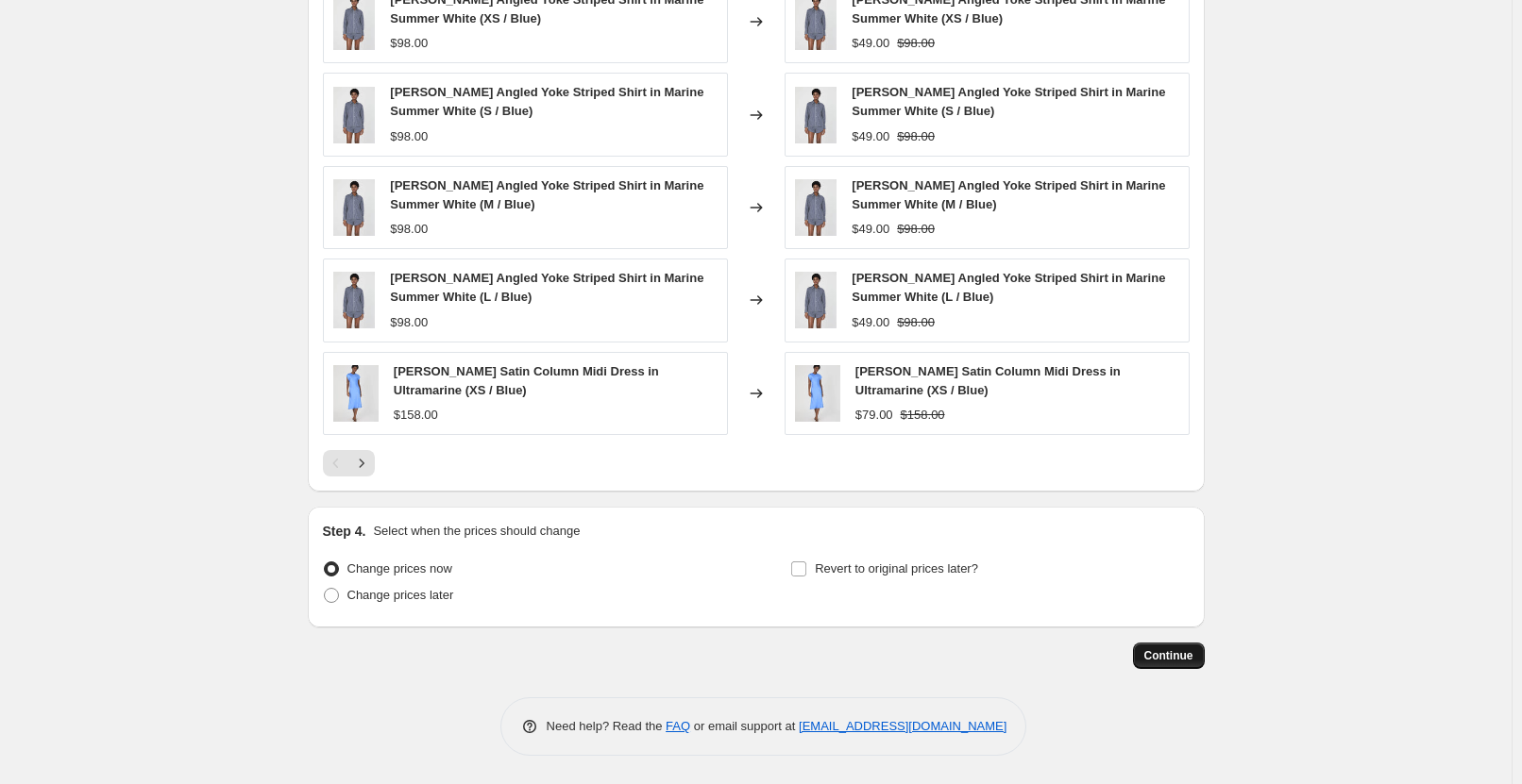
click at [1193, 647] on button "Continue" at bounding box center [1169, 655] width 72 height 26
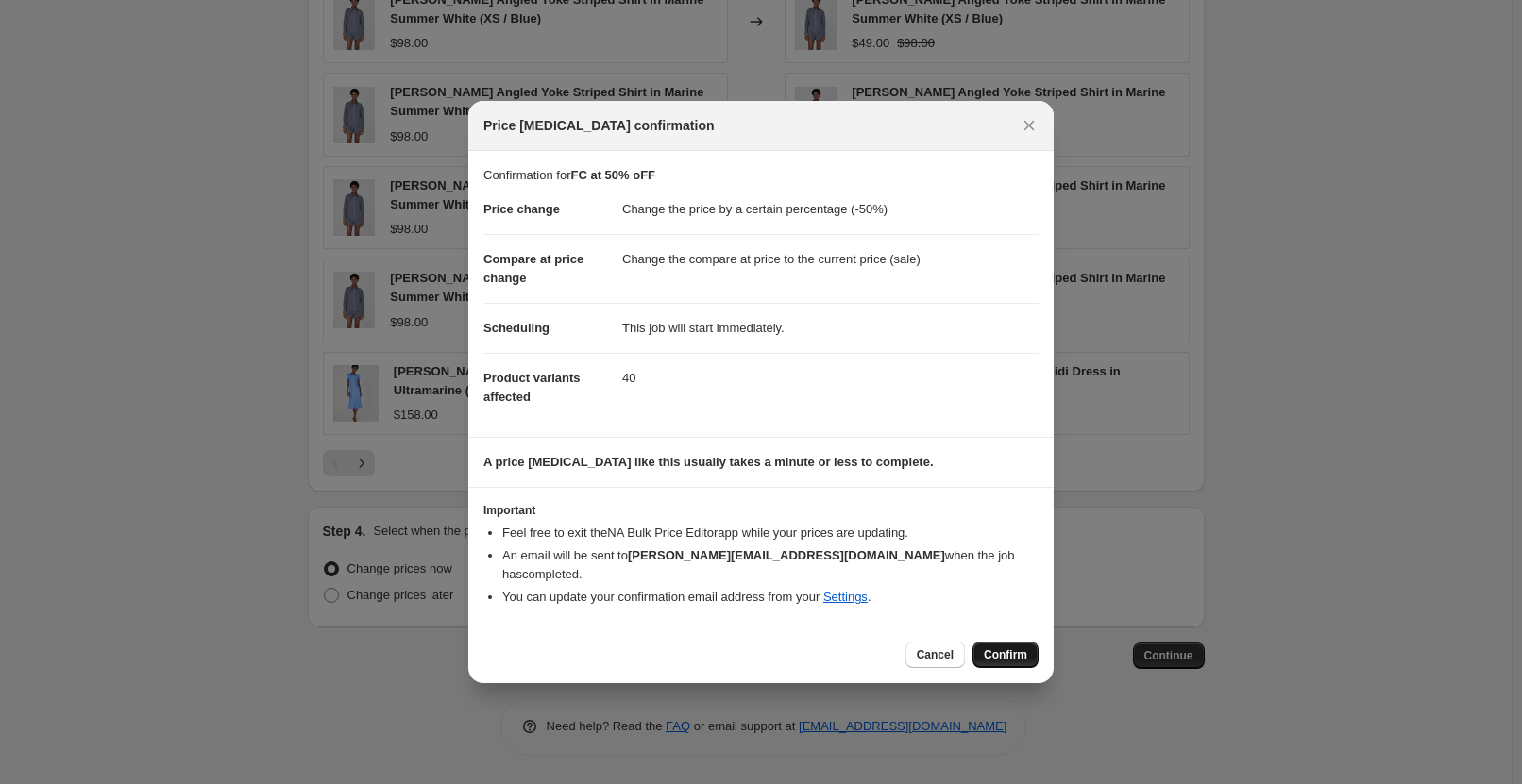
click at [1018, 647] on span "Confirm" at bounding box center [1005, 655] width 44 height 16
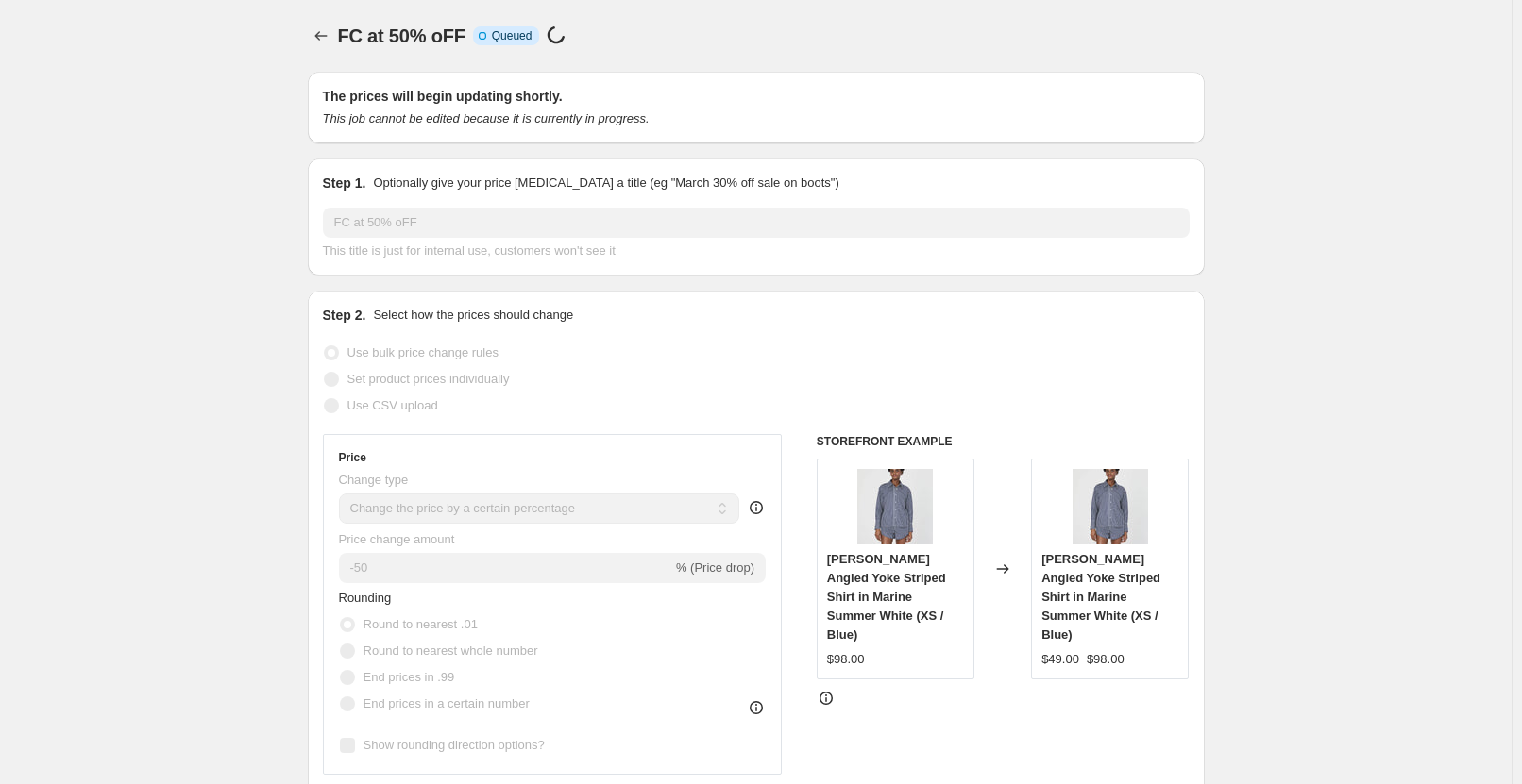
scroll to position [1388, 0]
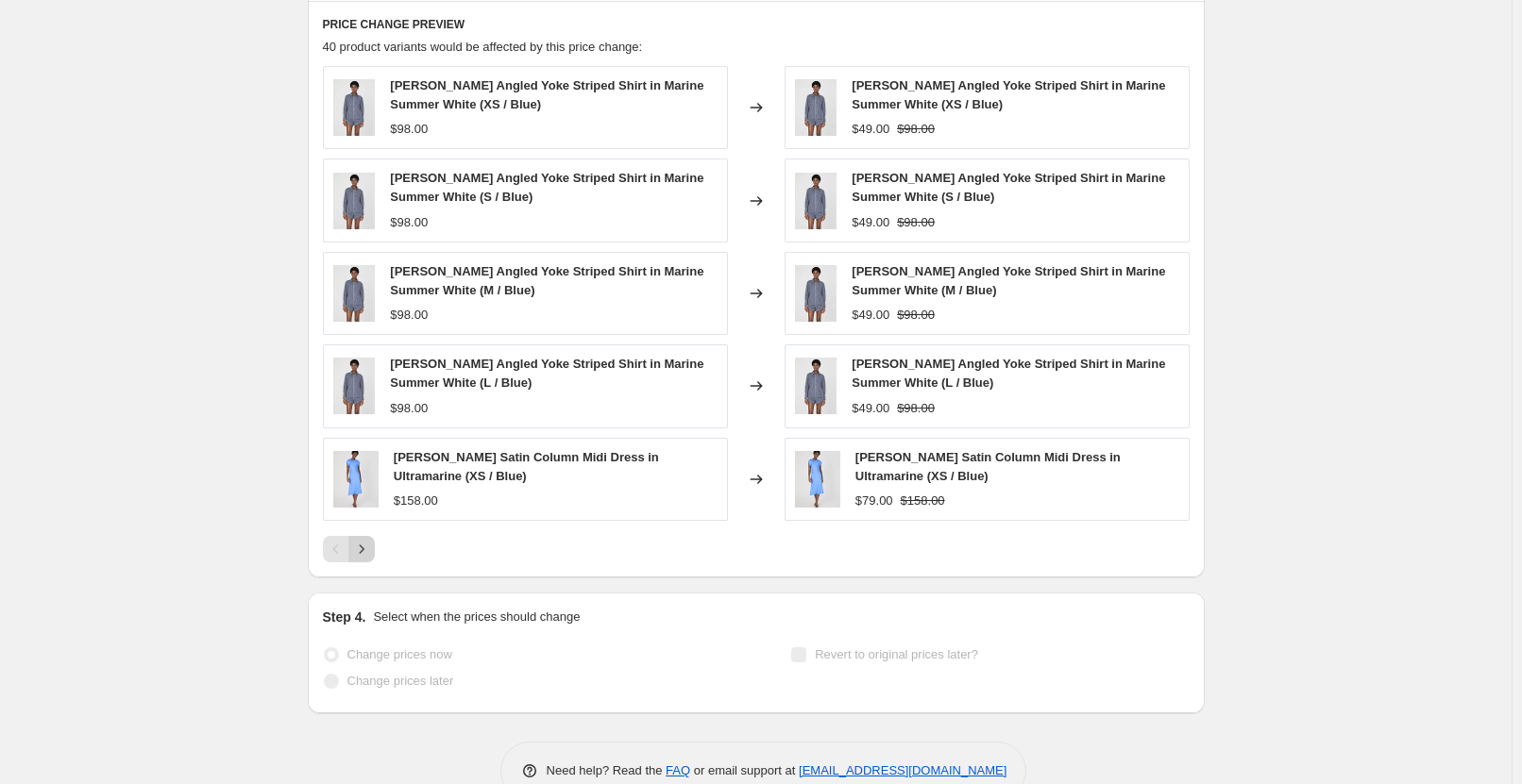
click at [366, 550] on icon "Next" at bounding box center [361, 548] width 18 height 18
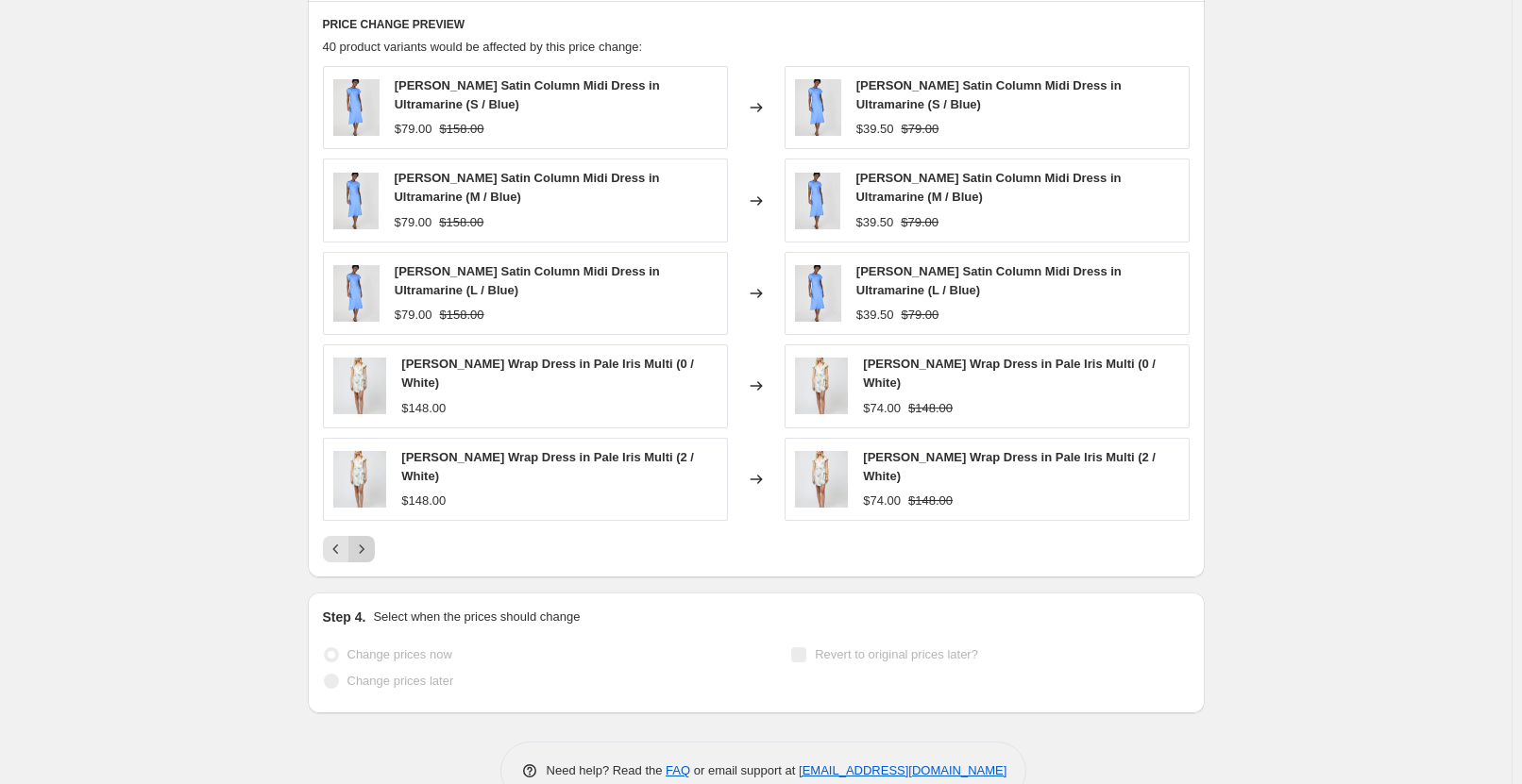
click at [366, 550] on icon "Next" at bounding box center [361, 548] width 18 height 18
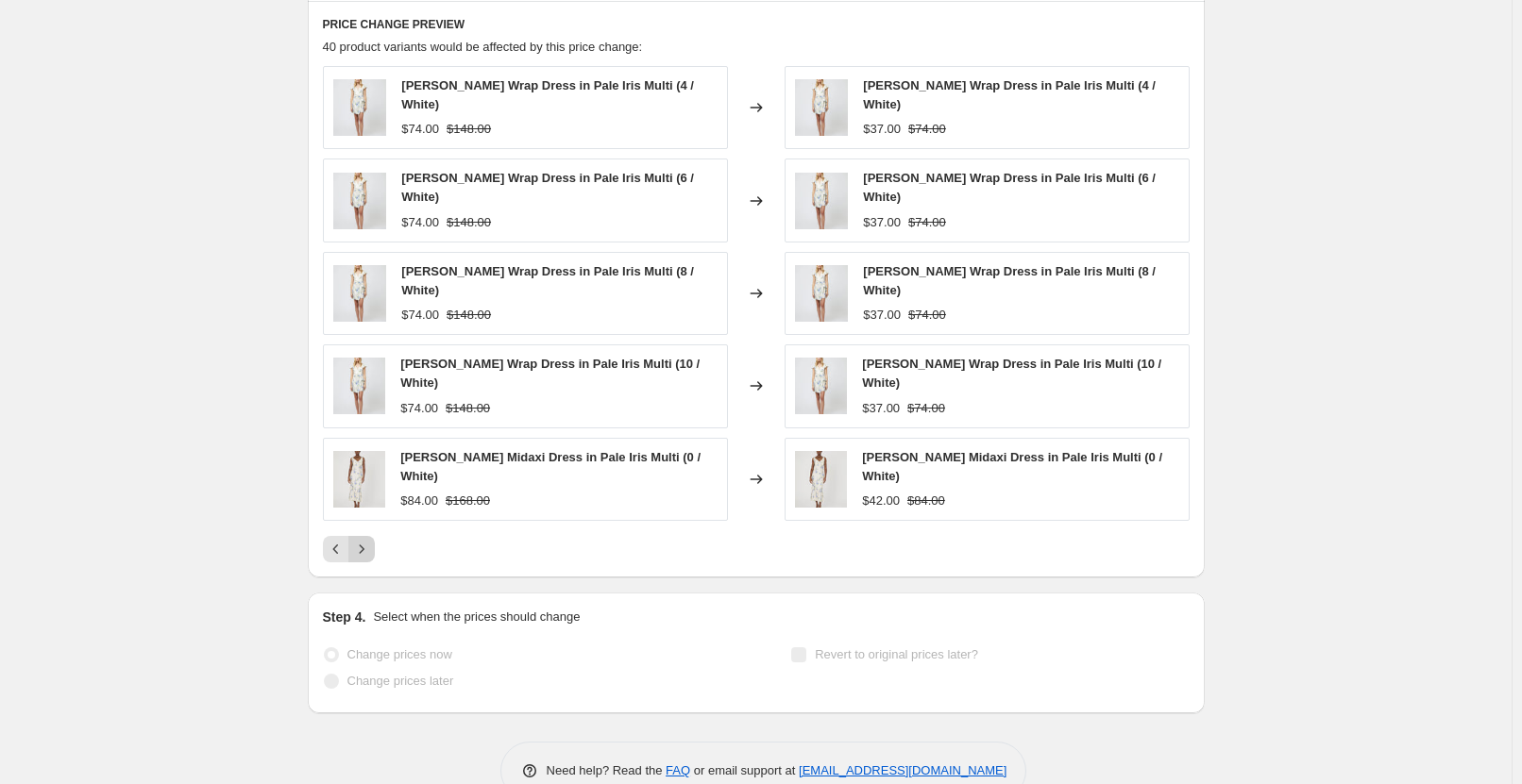
click at [366, 550] on icon "Next" at bounding box center [361, 548] width 18 height 18
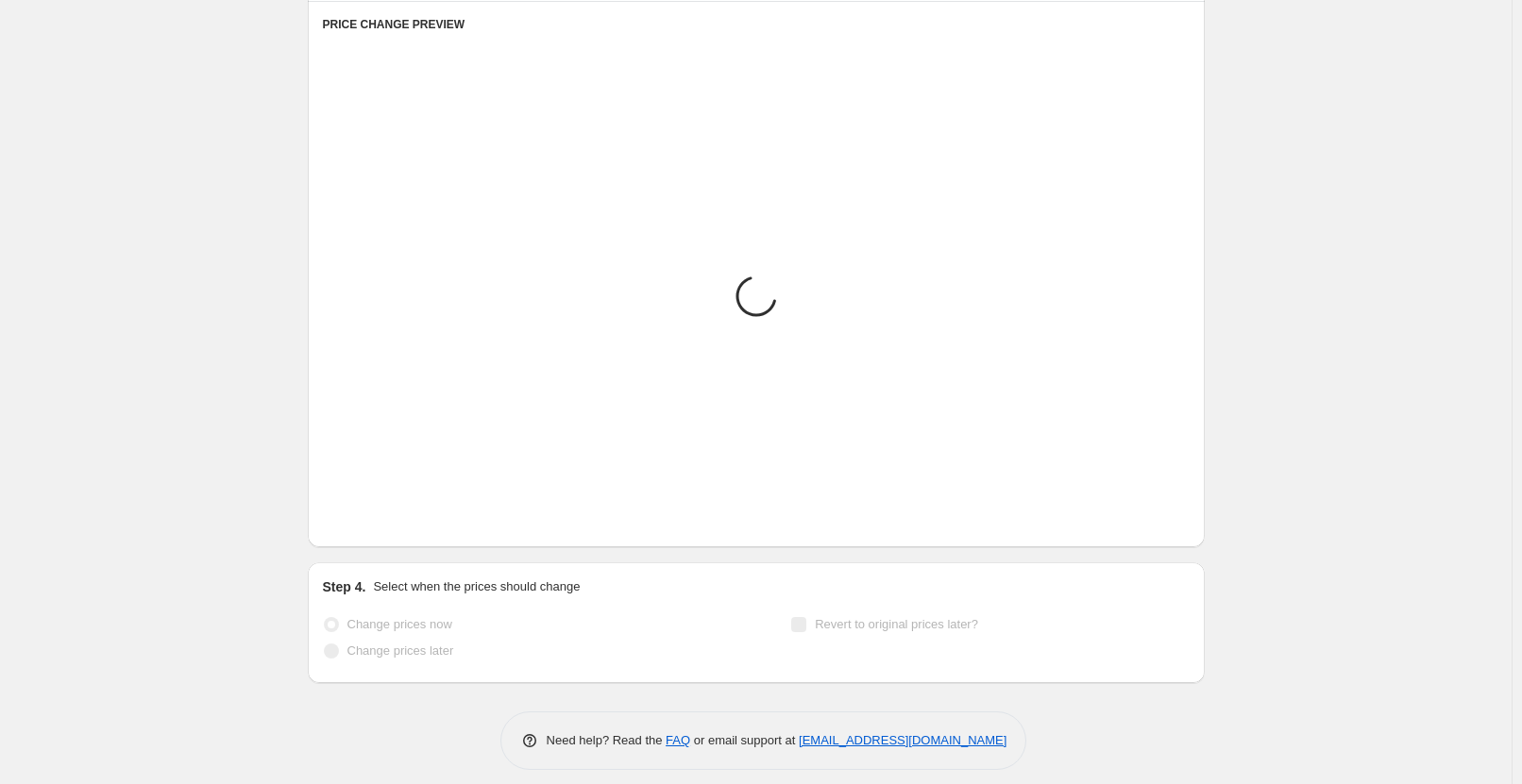
scroll to position [1436, 0]
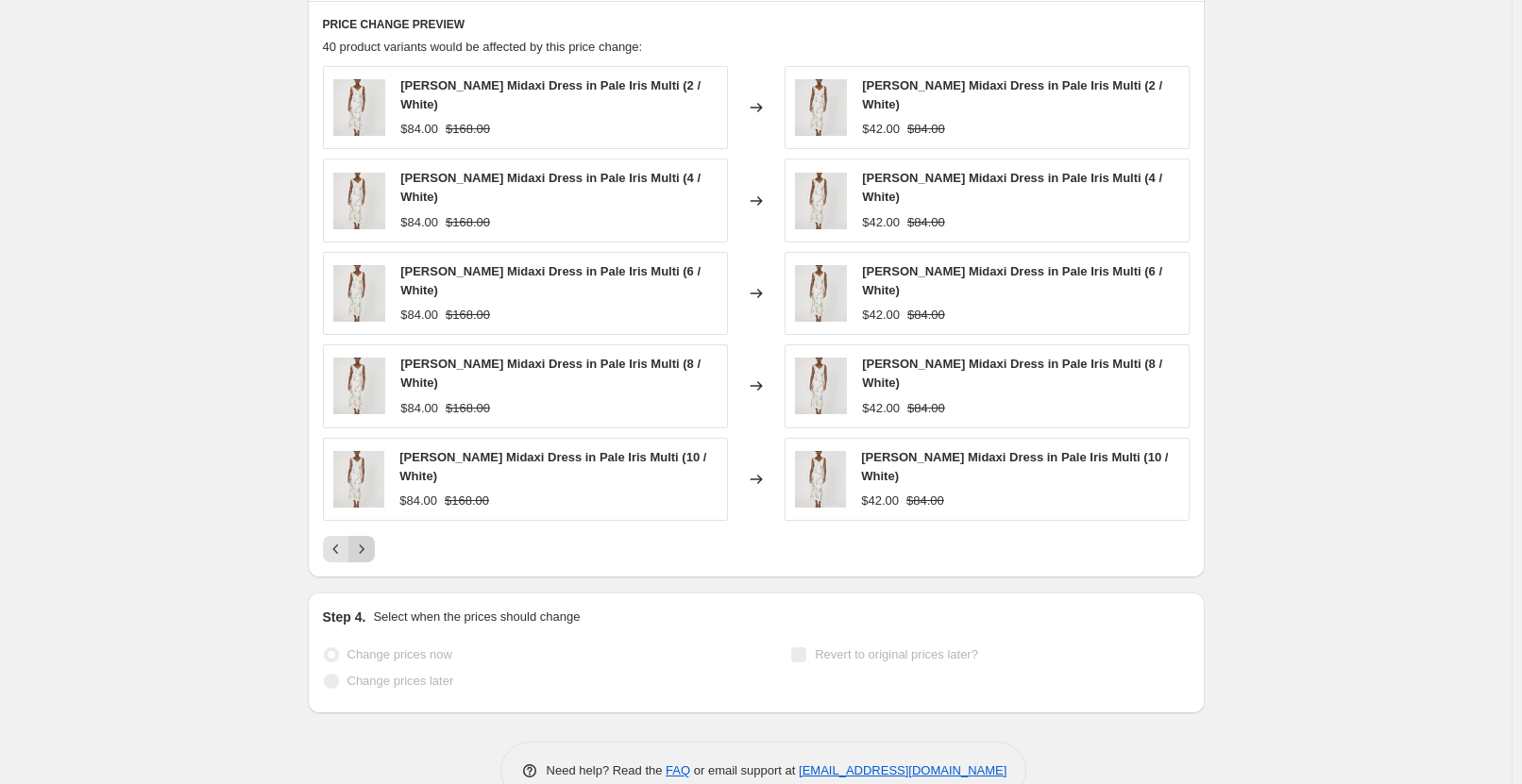
click at [371, 552] on icon "Next" at bounding box center [361, 548] width 18 height 18
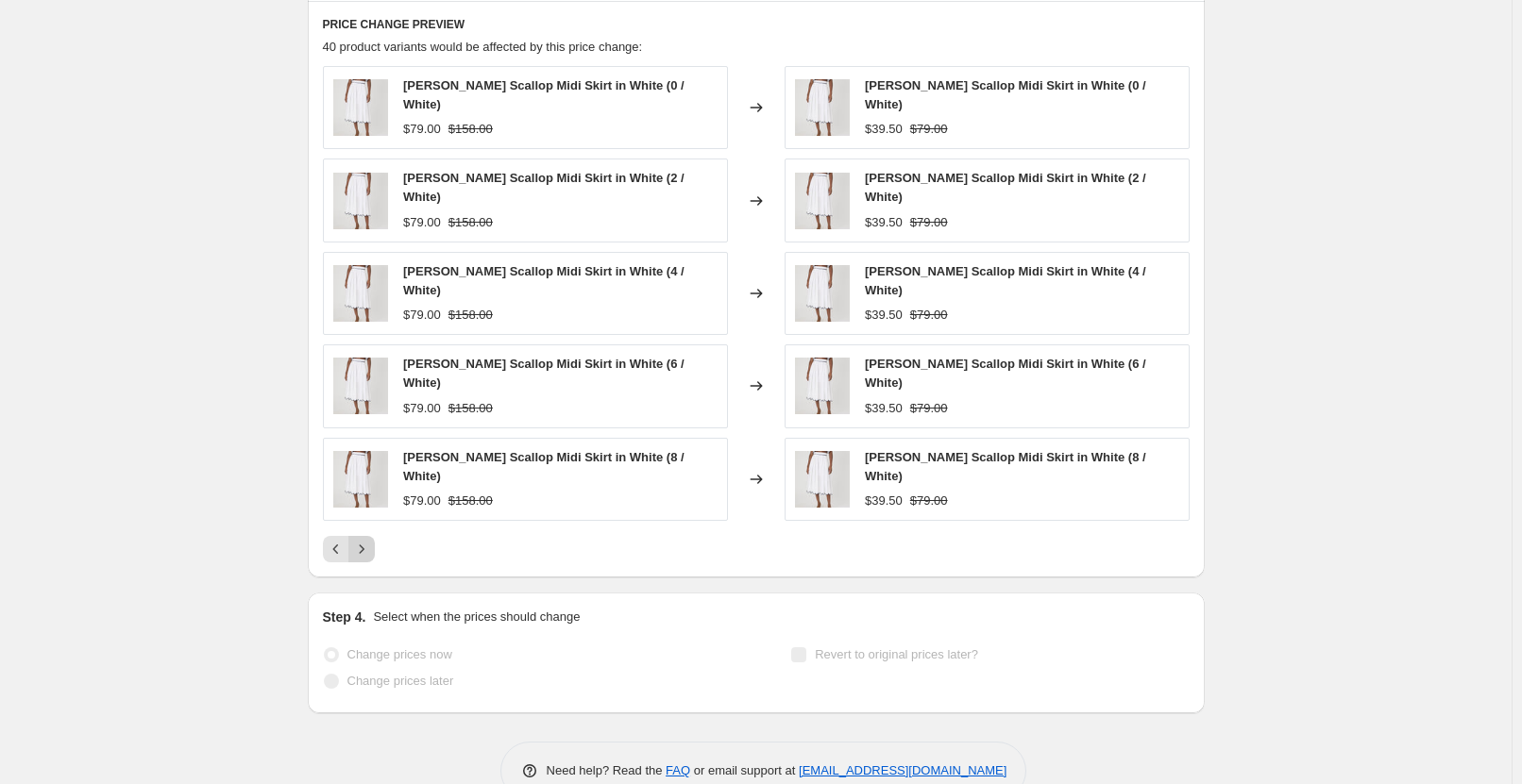
click at [366, 539] on icon "Next" at bounding box center [361, 548] width 18 height 18
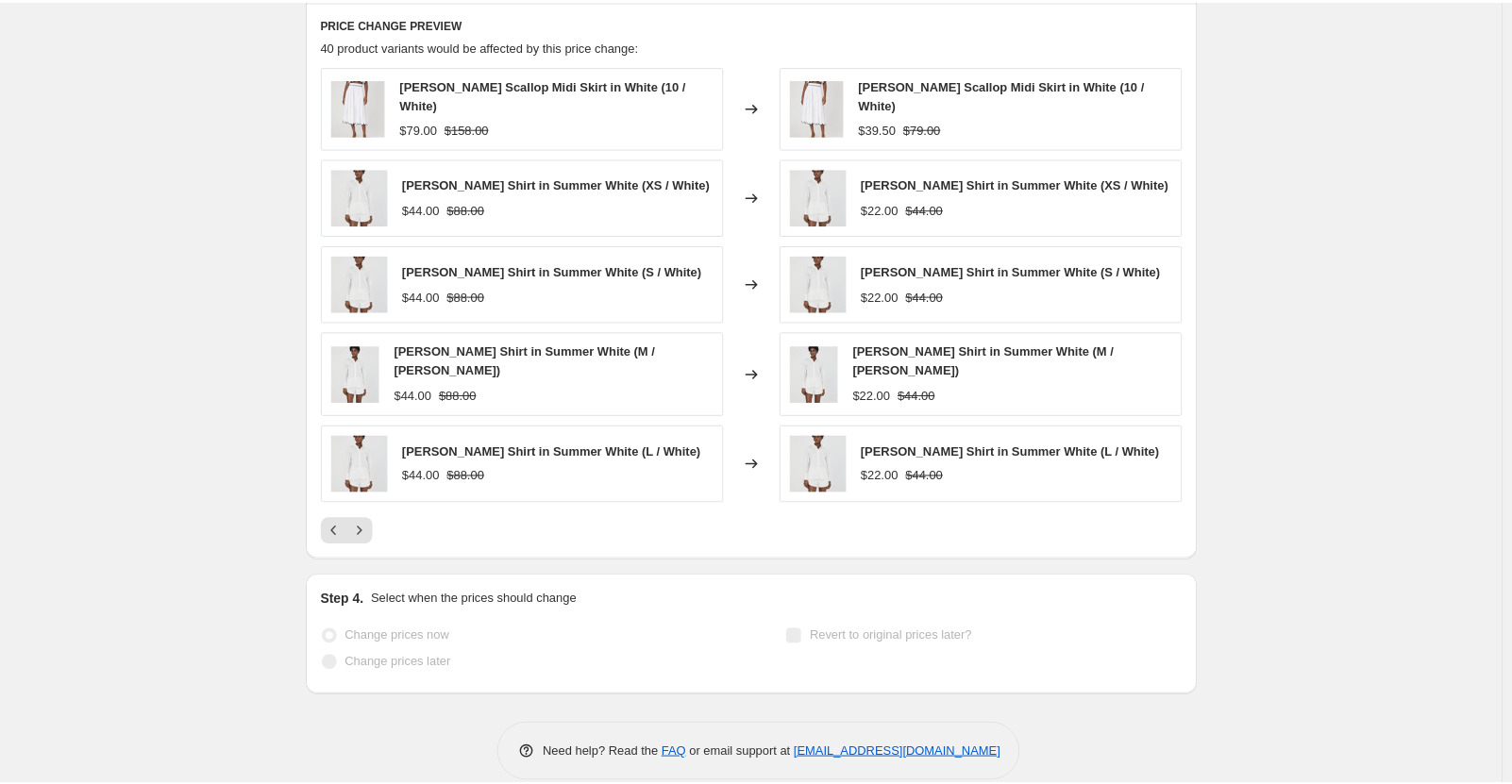
scroll to position [0, 0]
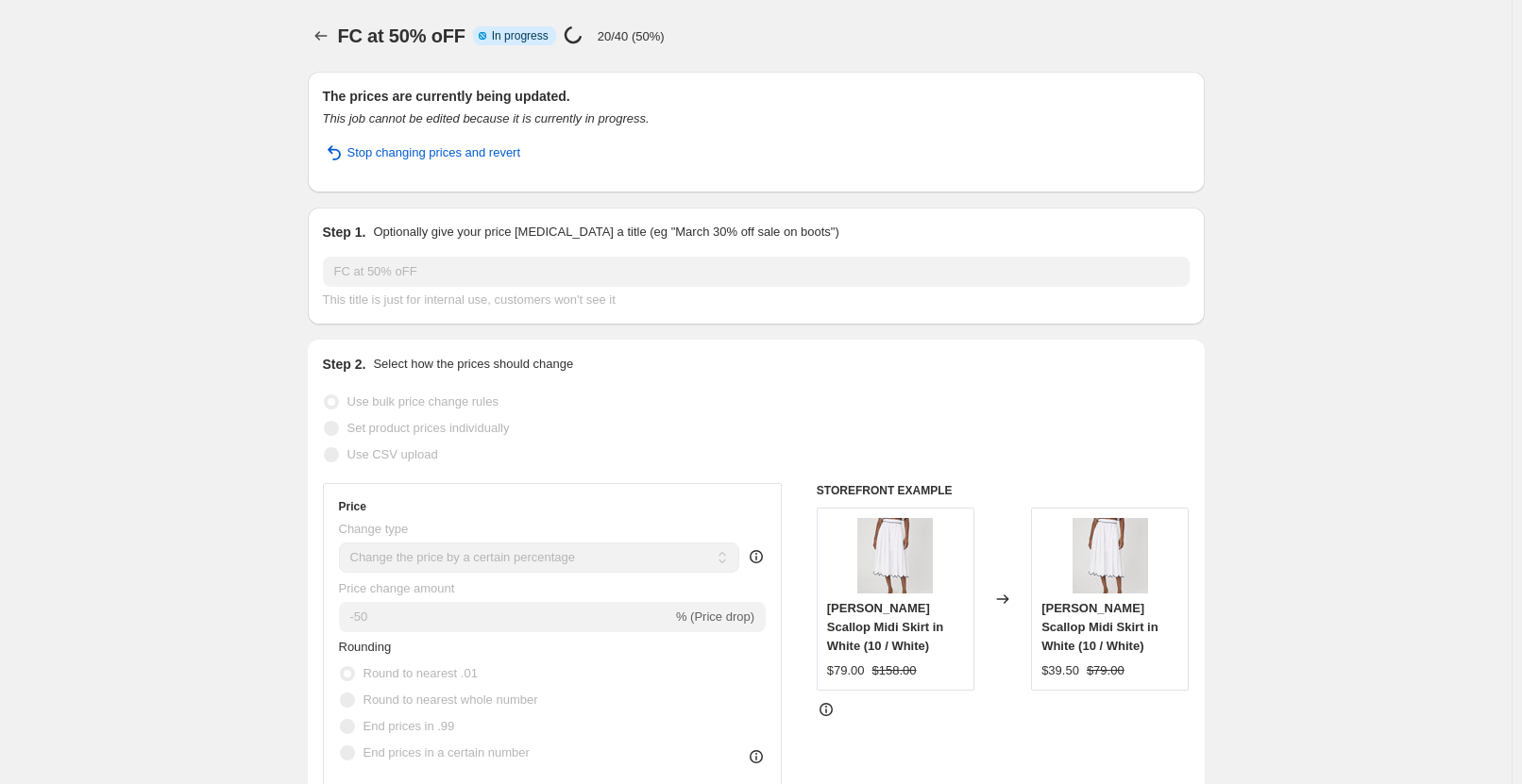
select select "percentage"
select select "tag"
select select "not_equal"
